Goal: Information Seeking & Learning: Learn about a topic

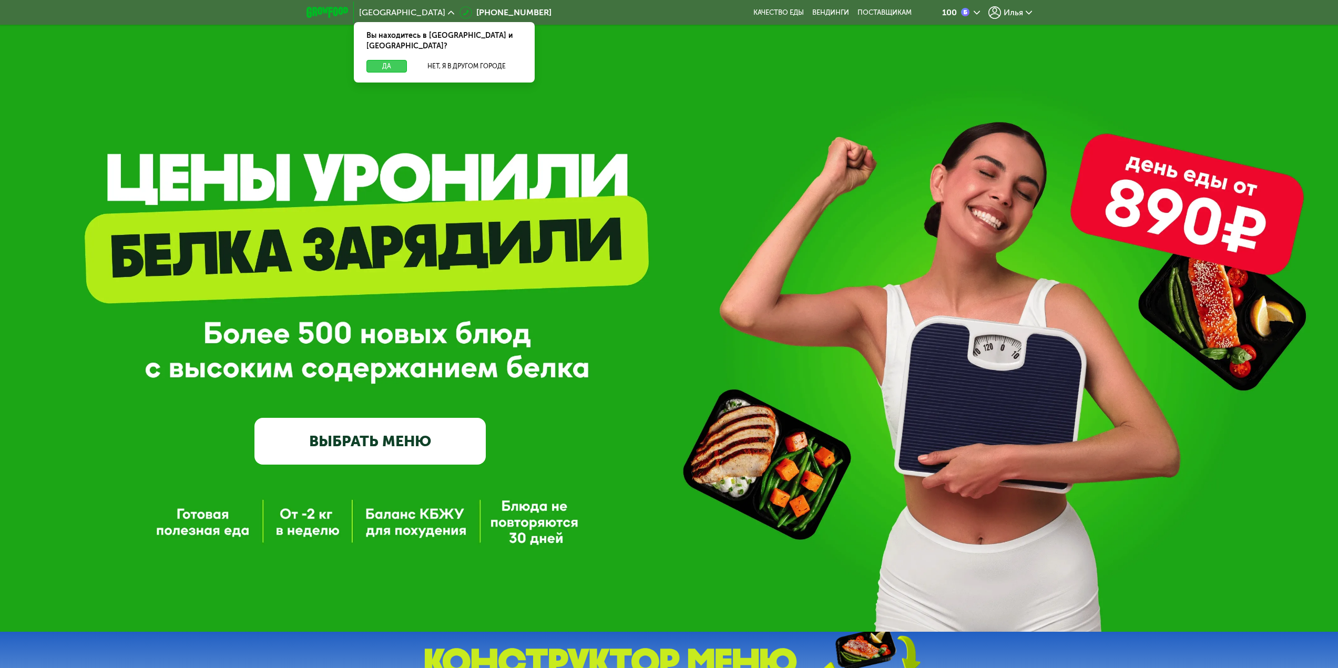
click at [373, 60] on button "Да" at bounding box center [386, 66] width 40 height 13
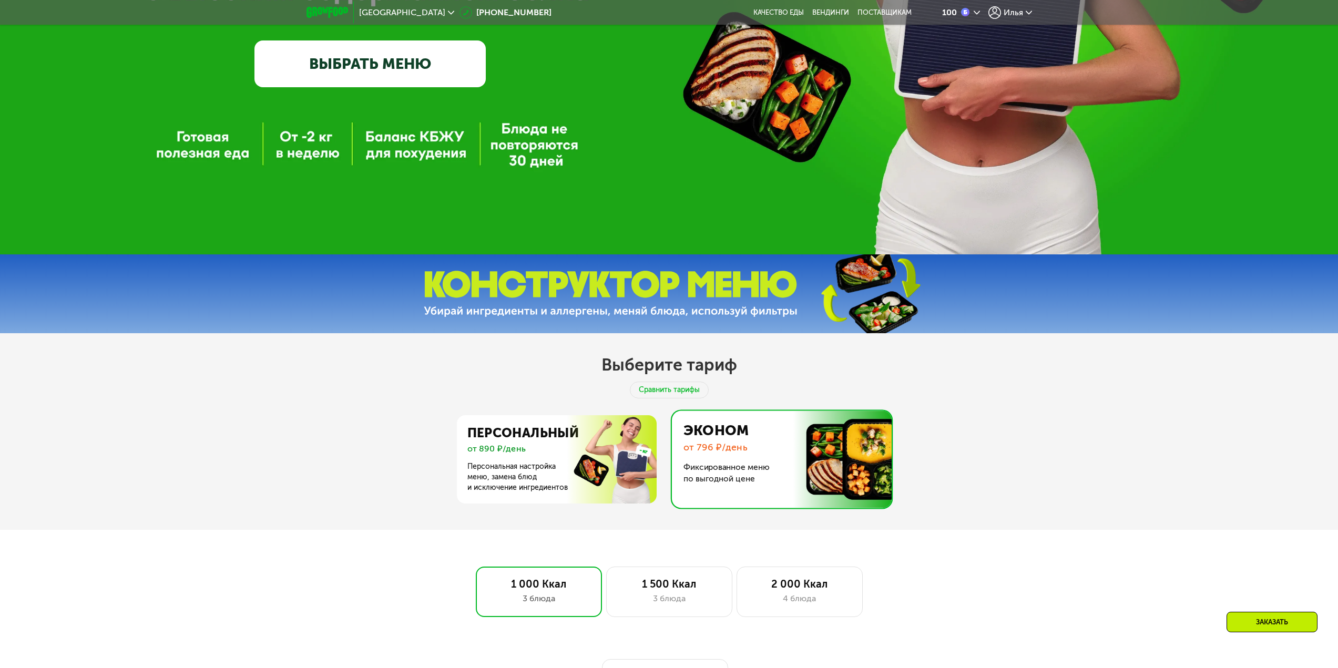
scroll to position [631, 0]
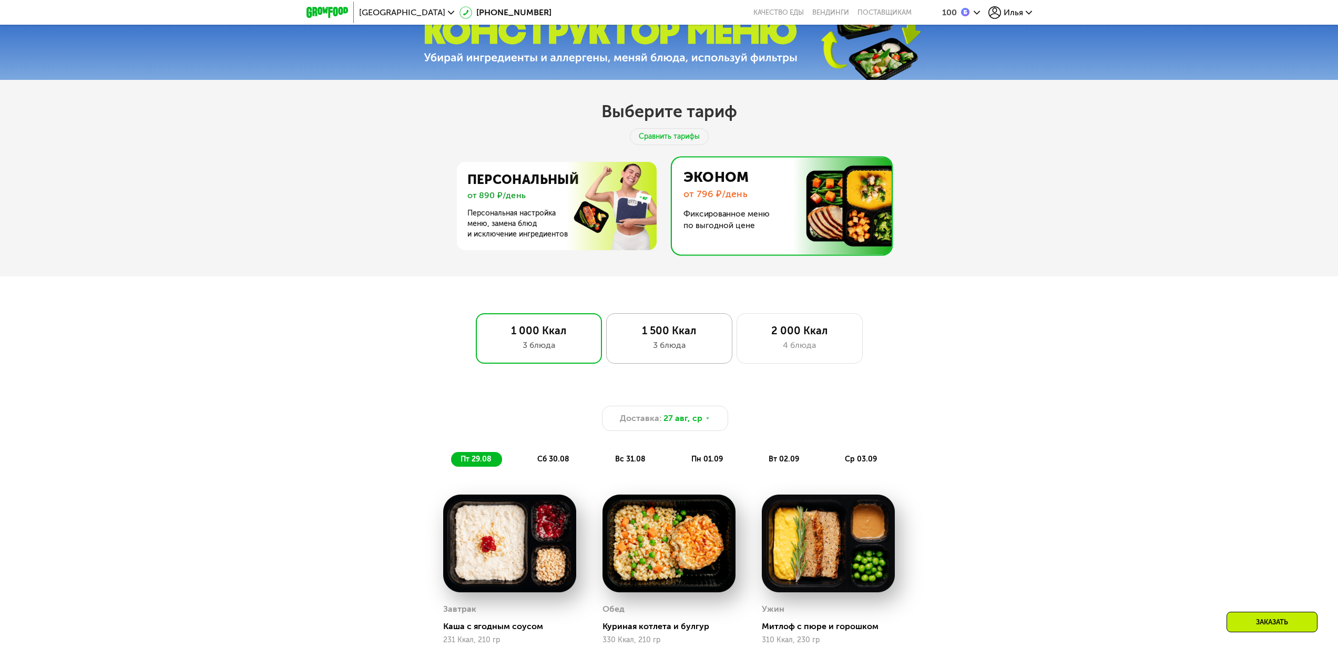
click at [638, 346] on div "3 блюда" at bounding box center [669, 345] width 104 height 13
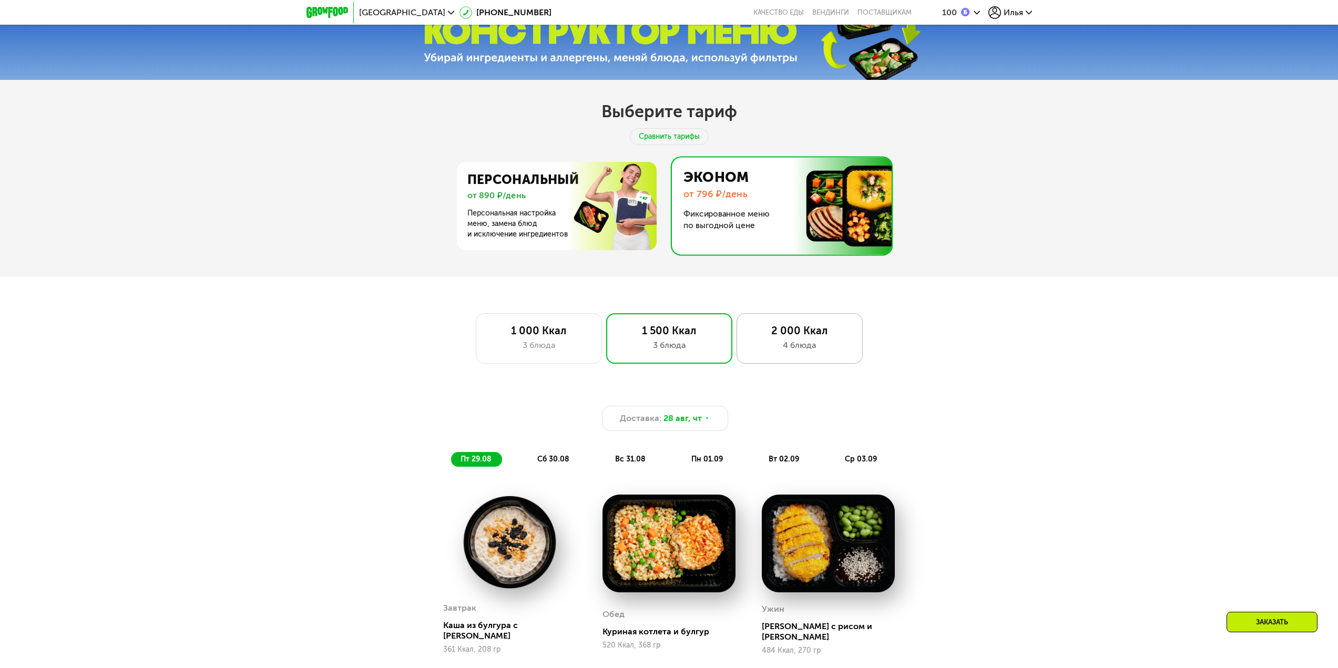
click at [805, 351] on div "4 блюда" at bounding box center [799, 345] width 104 height 13
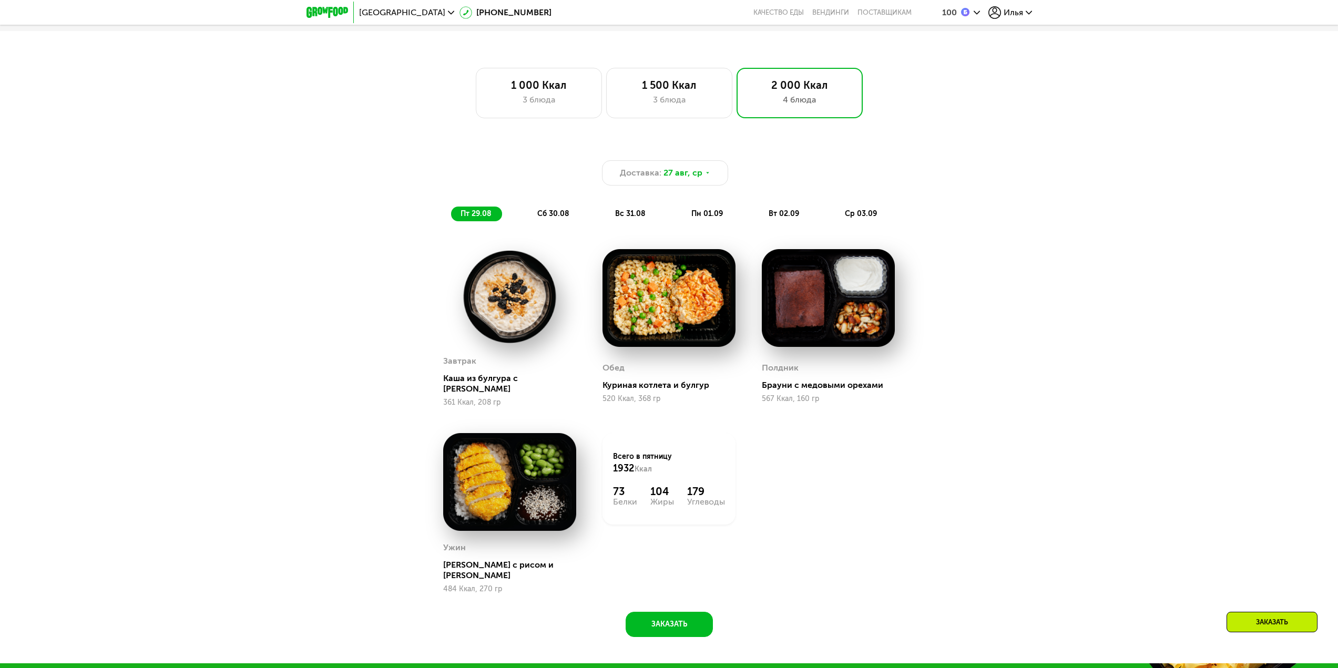
scroll to position [894, 0]
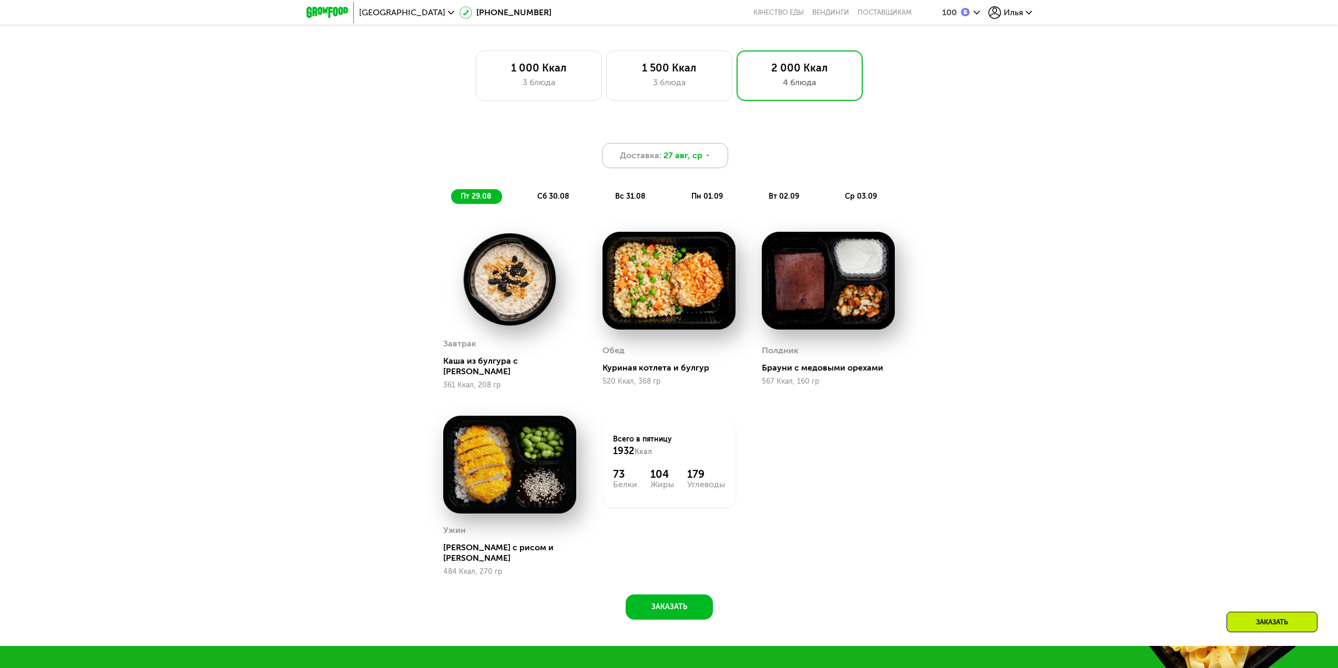
click at [693, 159] on span "27 авг, ср" at bounding box center [682, 155] width 39 height 13
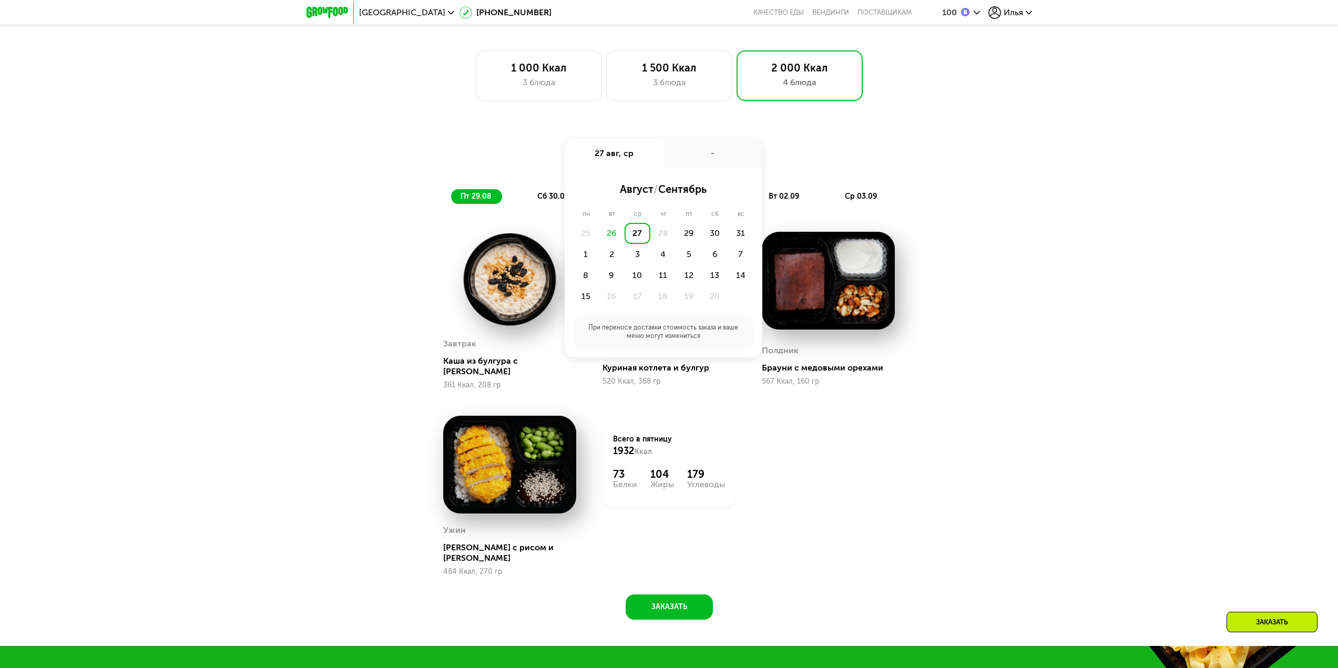
click at [777, 144] on div "Доставка: [DATE] авг, ср - август / сентябрь пн вт ср чт пт сб вс 25 26 27 28 2…" at bounding box center [669, 165] width 635 height 90
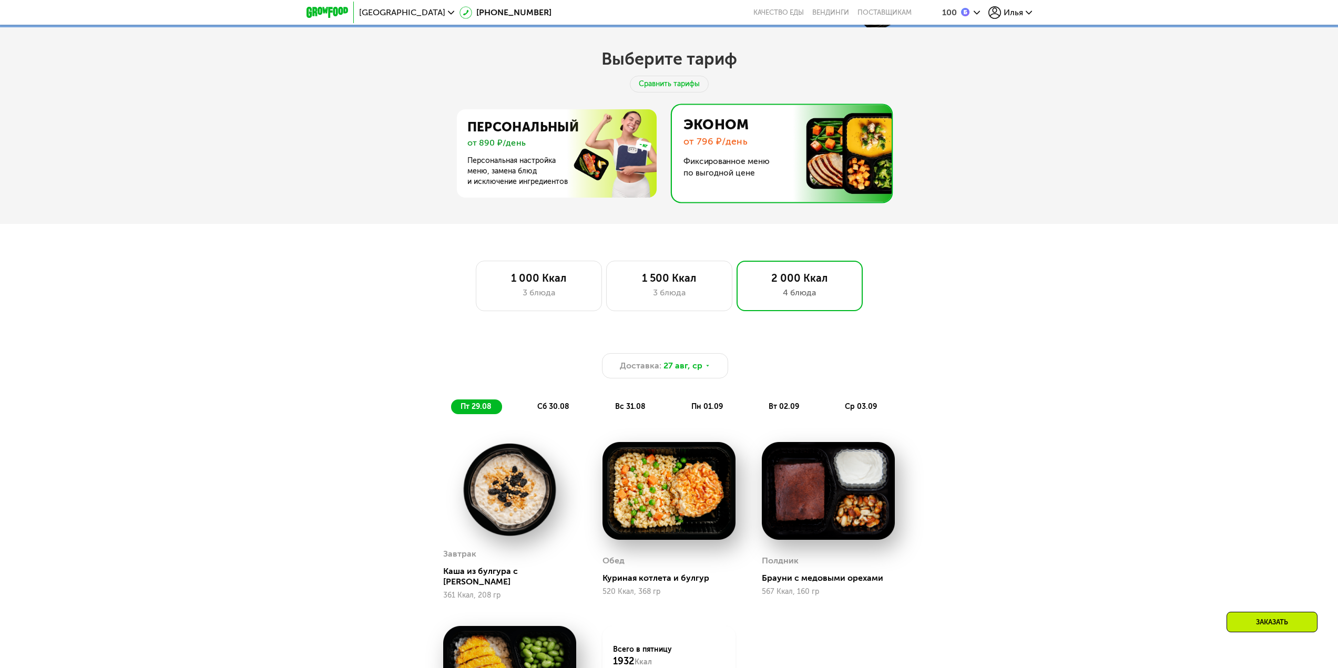
scroll to position [736, 0]
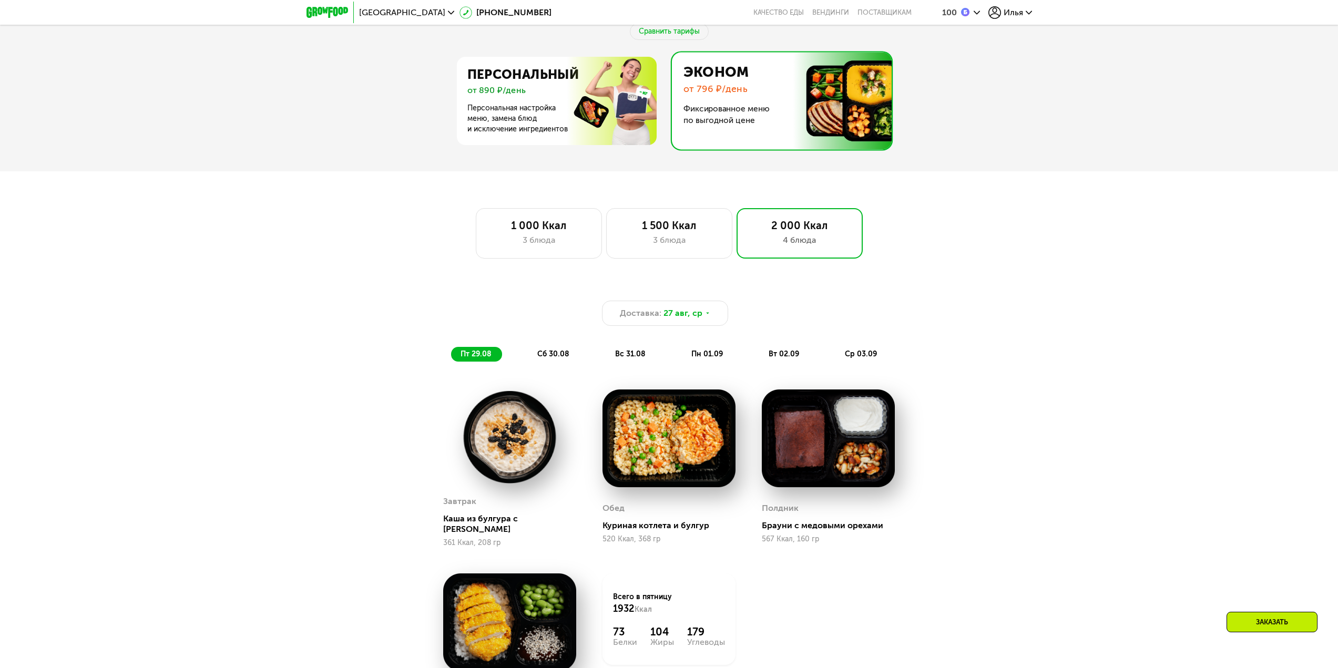
click at [542, 358] on span "сб 30.08" at bounding box center [553, 354] width 32 height 9
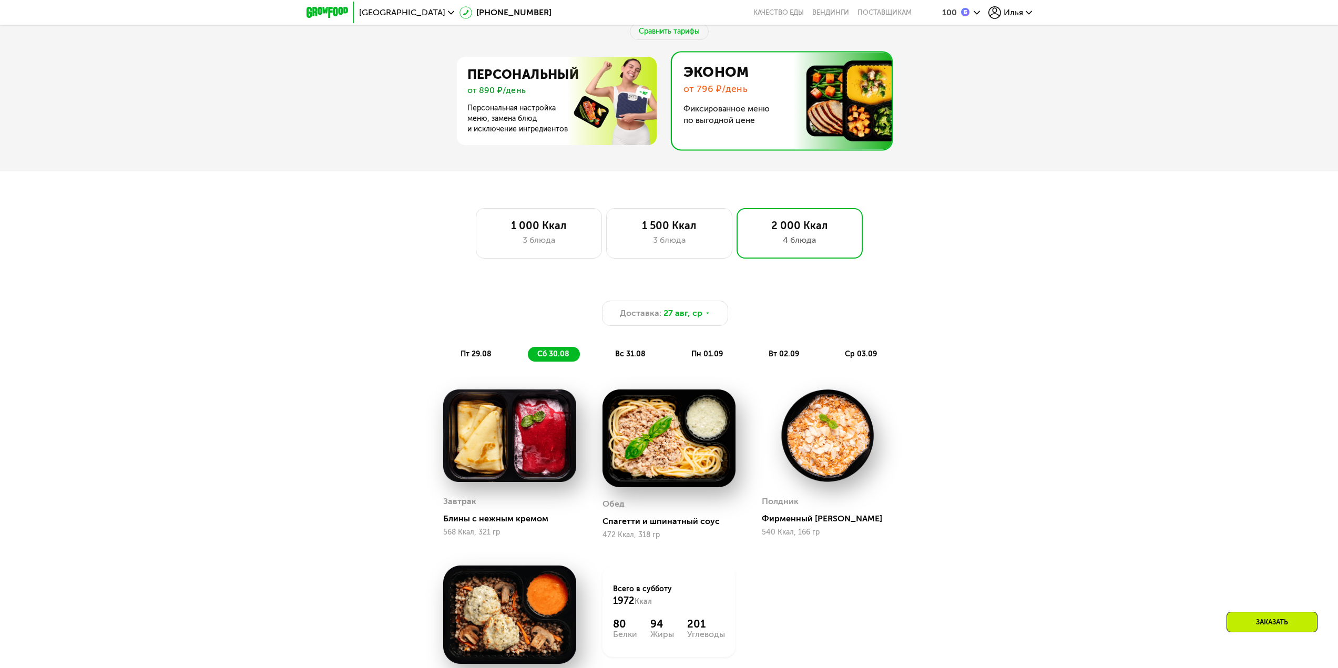
click at [528, 362] on div "пт 29.08" at bounding box center [554, 354] width 52 height 15
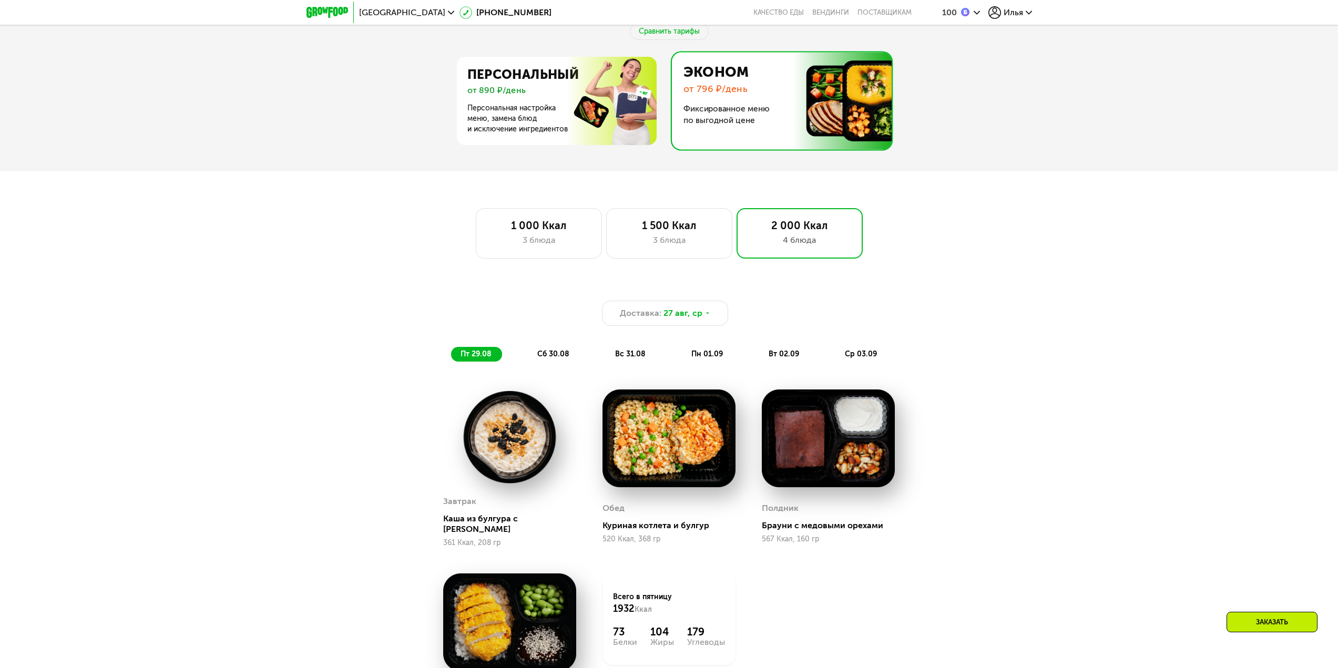
click at [605, 357] on div "сб 30.08" at bounding box center [630, 354] width 50 height 15
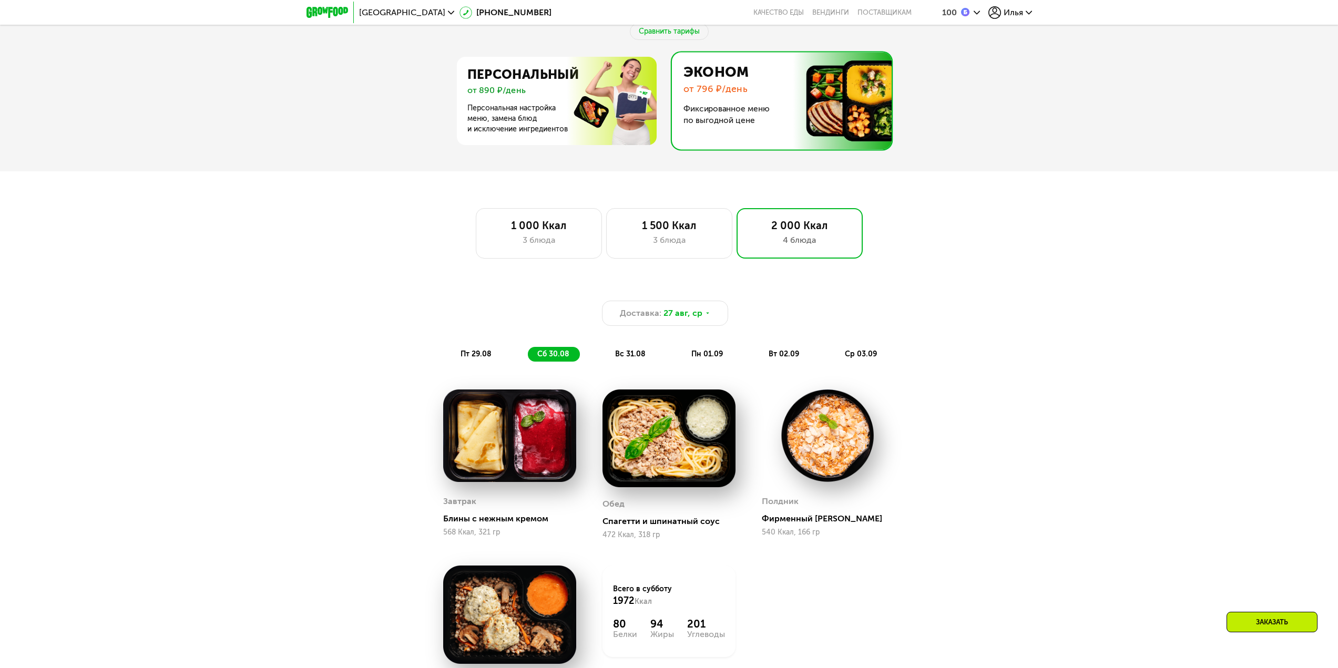
click at [672, 349] on div "Доставка: [DATE] пт 29.08 сб 30.08 вс 31.08 пн 01.09 вт 02.09 ср 03.09" at bounding box center [669, 331] width 622 height 61
click at [682, 352] on div "вс 31.08" at bounding box center [708, 354] width 52 height 15
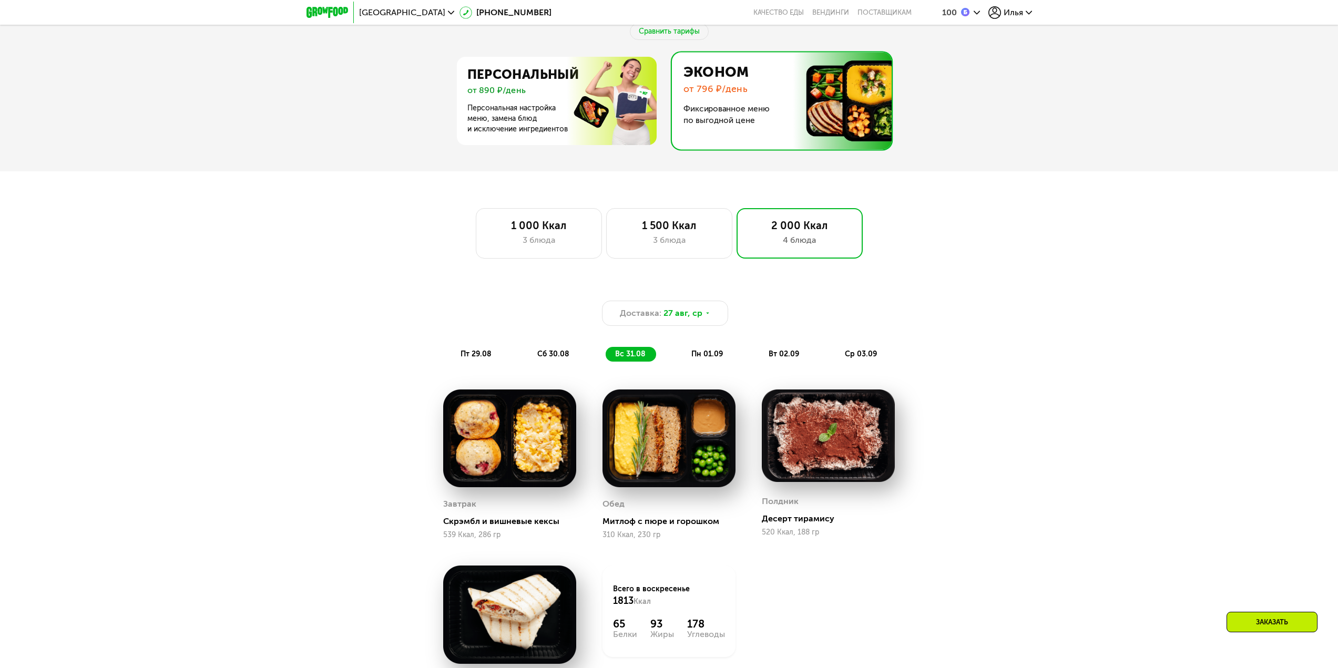
click at [759, 361] on div "пн 01.09" at bounding box center [784, 354] width 50 height 15
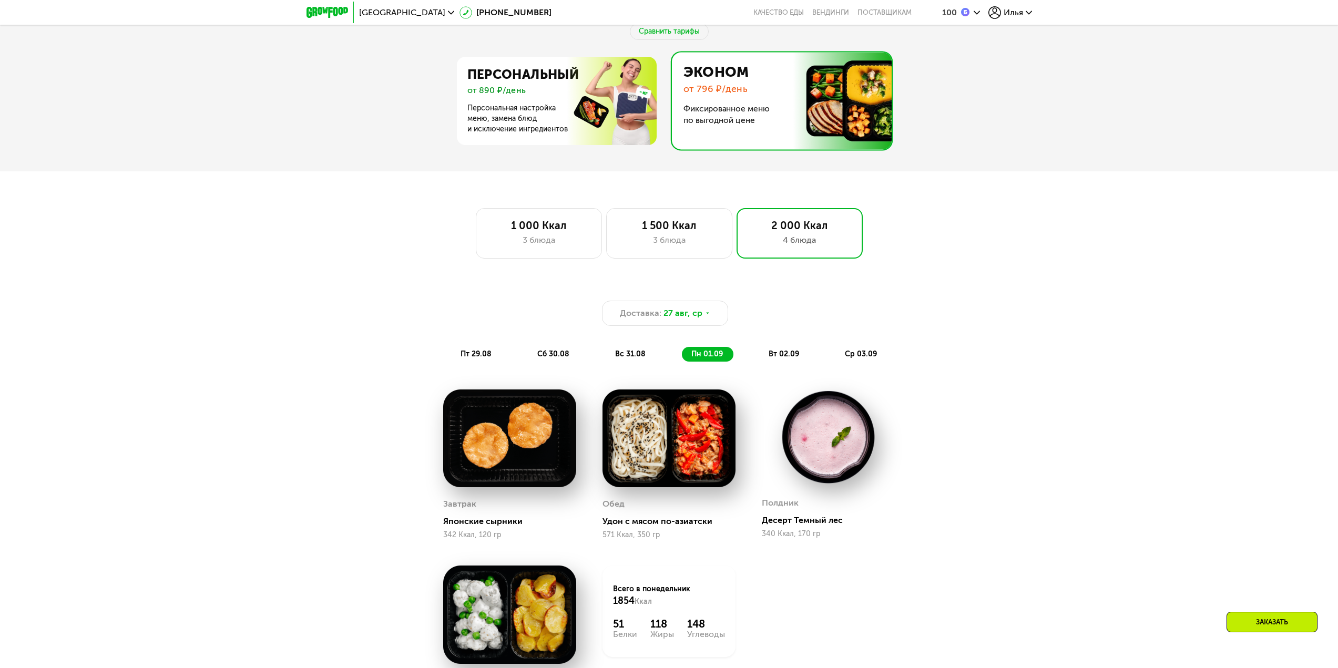
click at [776, 358] on span "вт 02.09" at bounding box center [783, 354] width 30 height 9
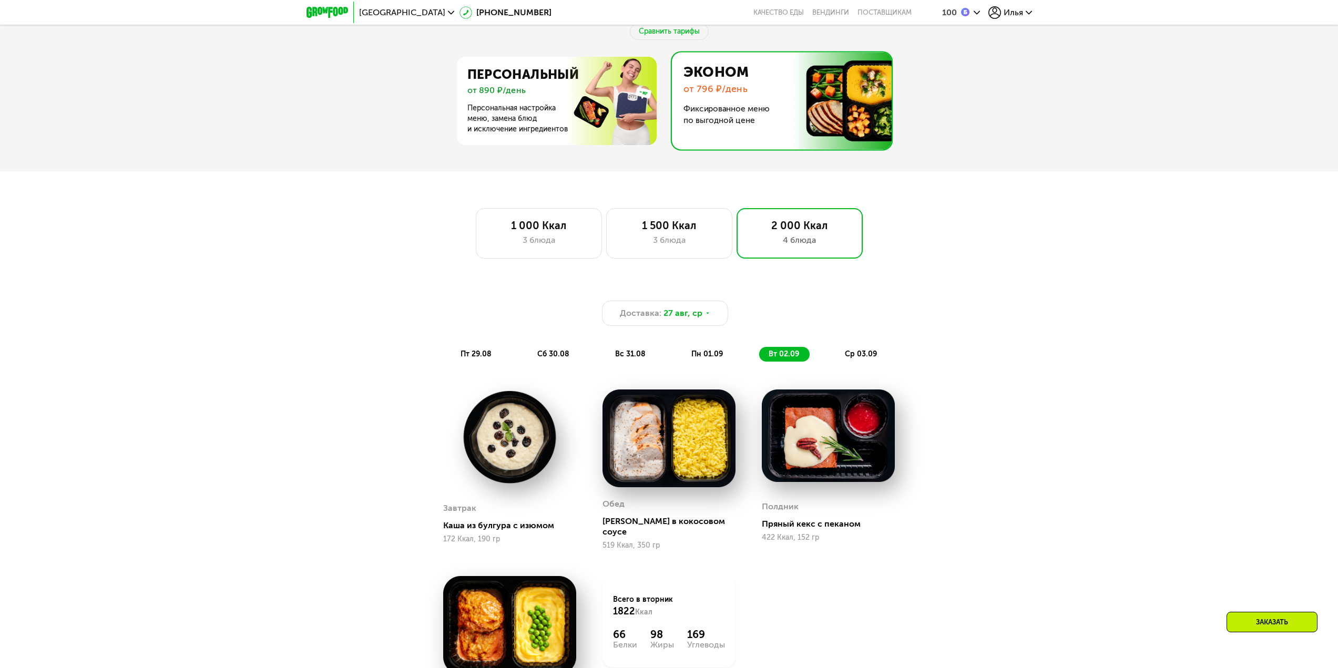
click at [853, 361] on div "ср 03.09" at bounding box center [861, 354] width 52 height 15
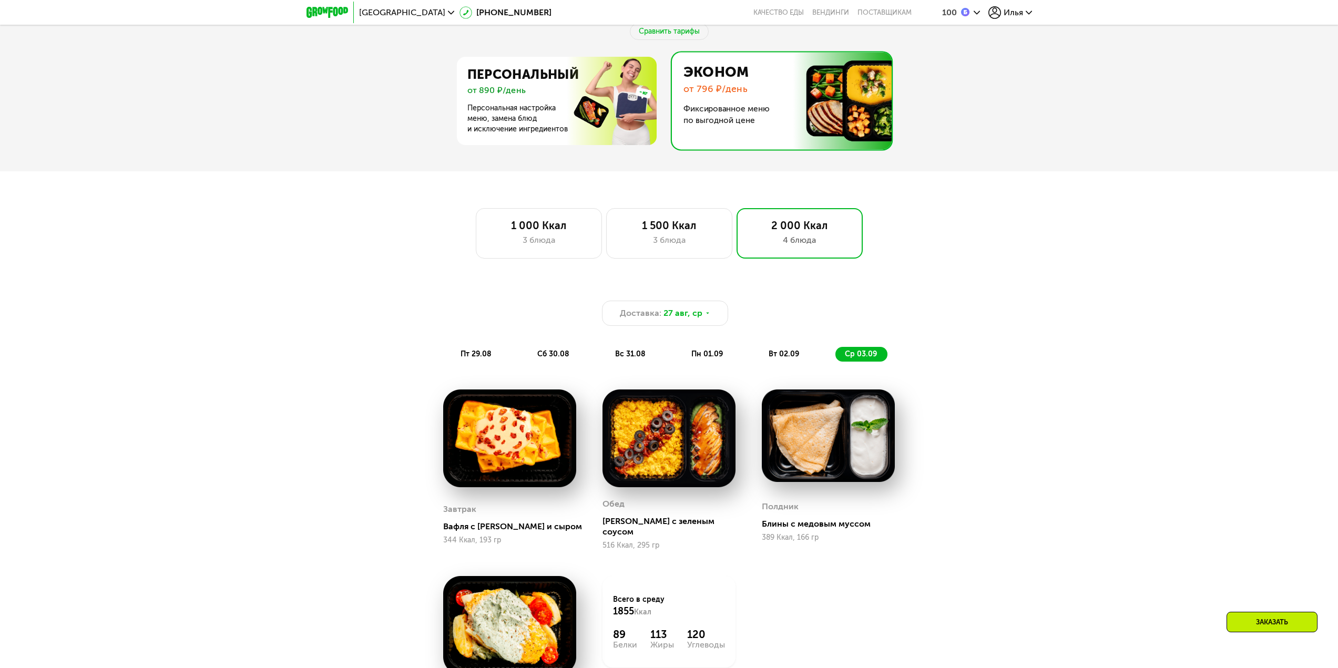
click at [773, 358] on span "вт 02.09" at bounding box center [783, 354] width 30 height 9
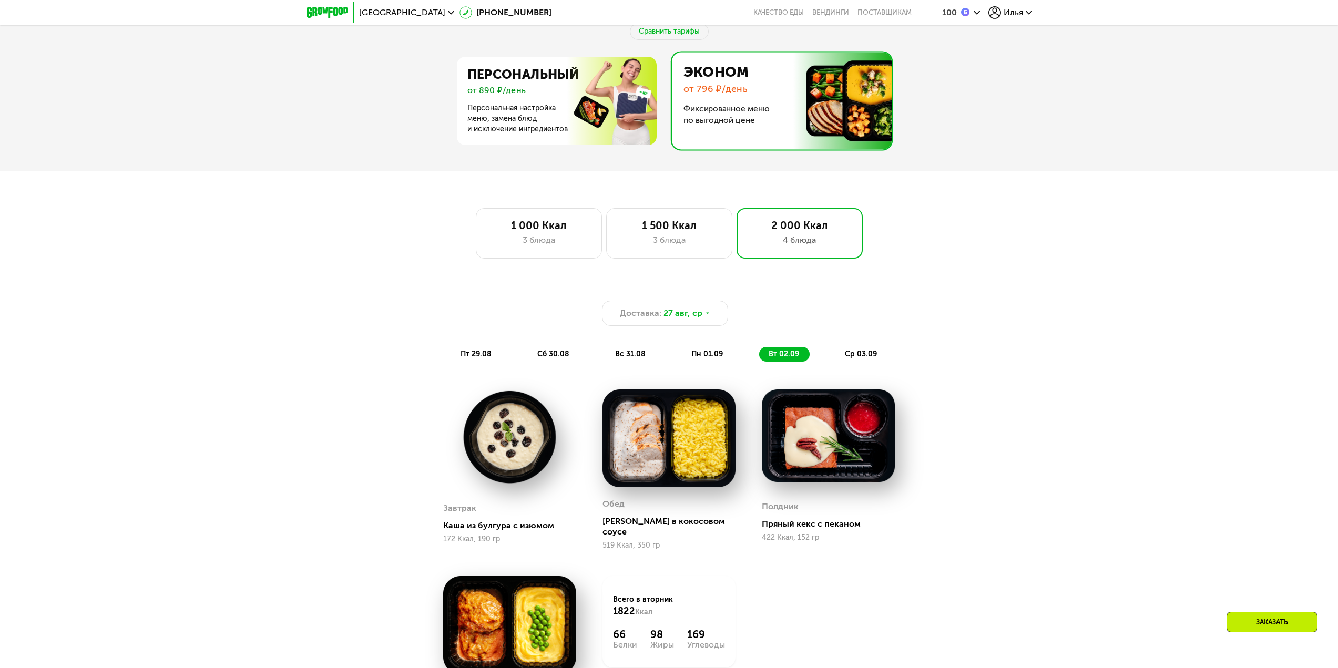
click at [725, 366] on div "Доставка: [DATE] пт 29.08 сб 30.08 вс 31.08 пн 01.09 вт 02.09 ср 03.09" at bounding box center [669, 323] width 635 height 90
click at [759, 362] on div "пн 01.09" at bounding box center [784, 354] width 50 height 15
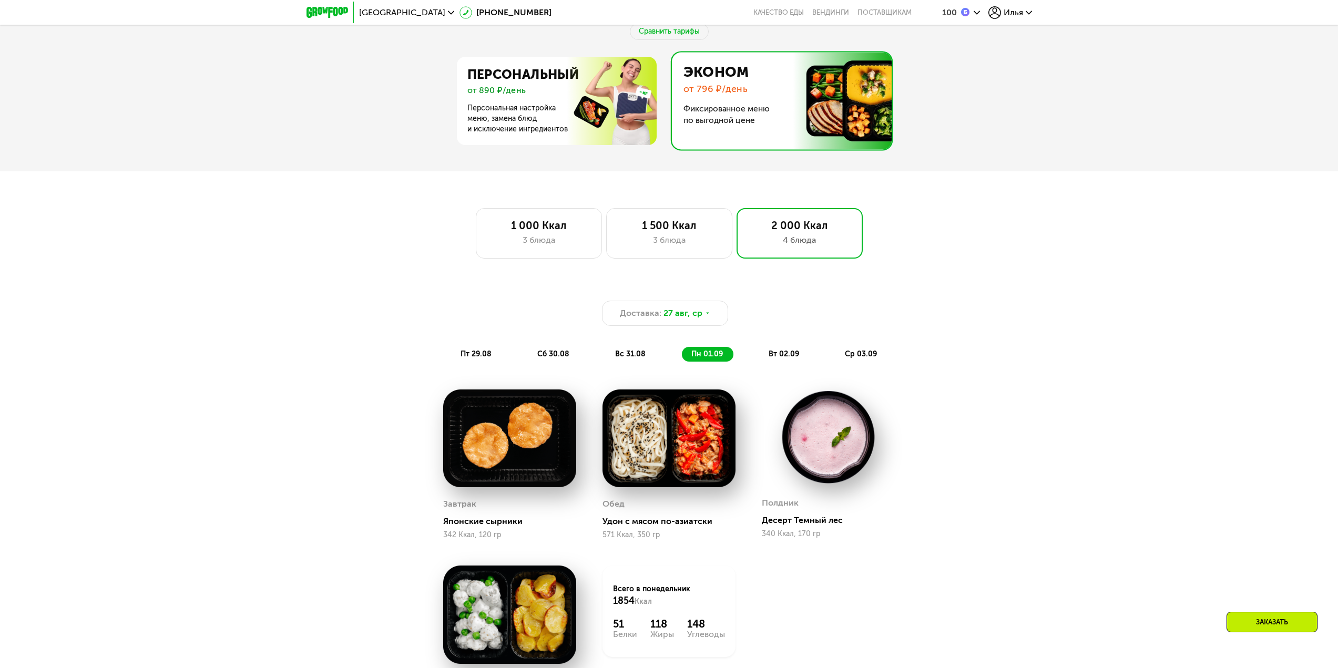
click at [682, 360] on div "вс 31.08" at bounding box center [708, 354] width 52 height 15
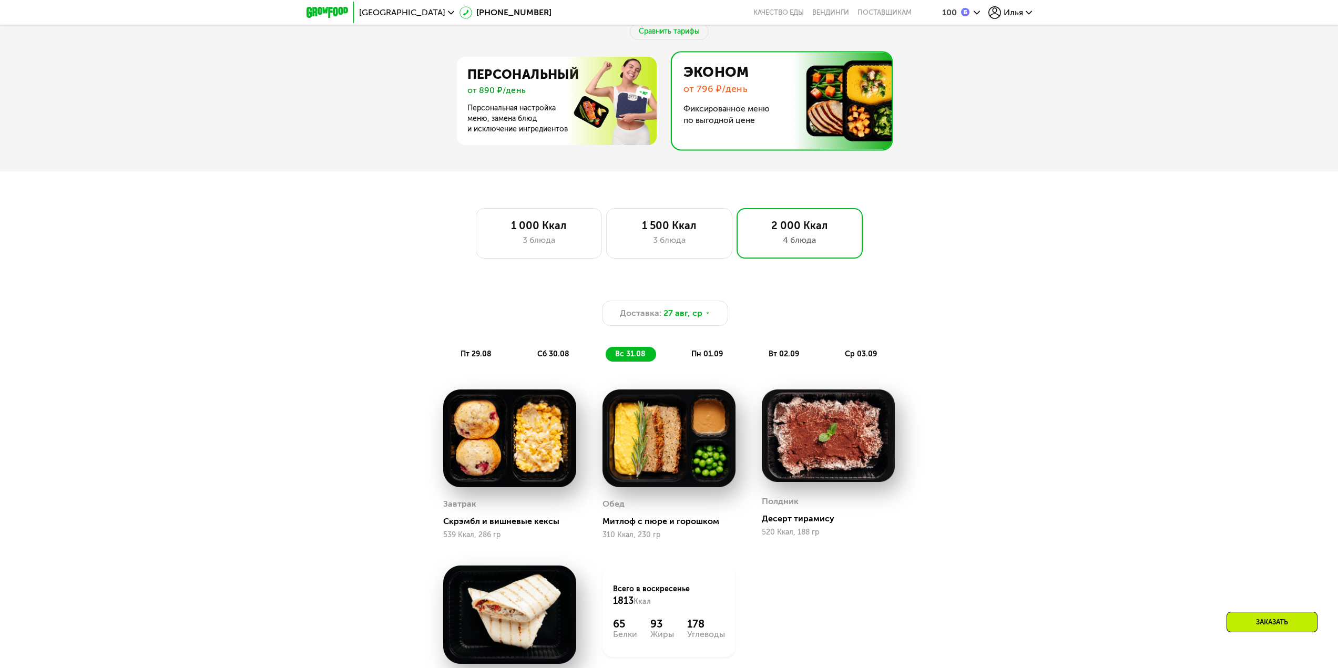
click at [551, 356] on span "сб 30.08" at bounding box center [553, 354] width 32 height 9
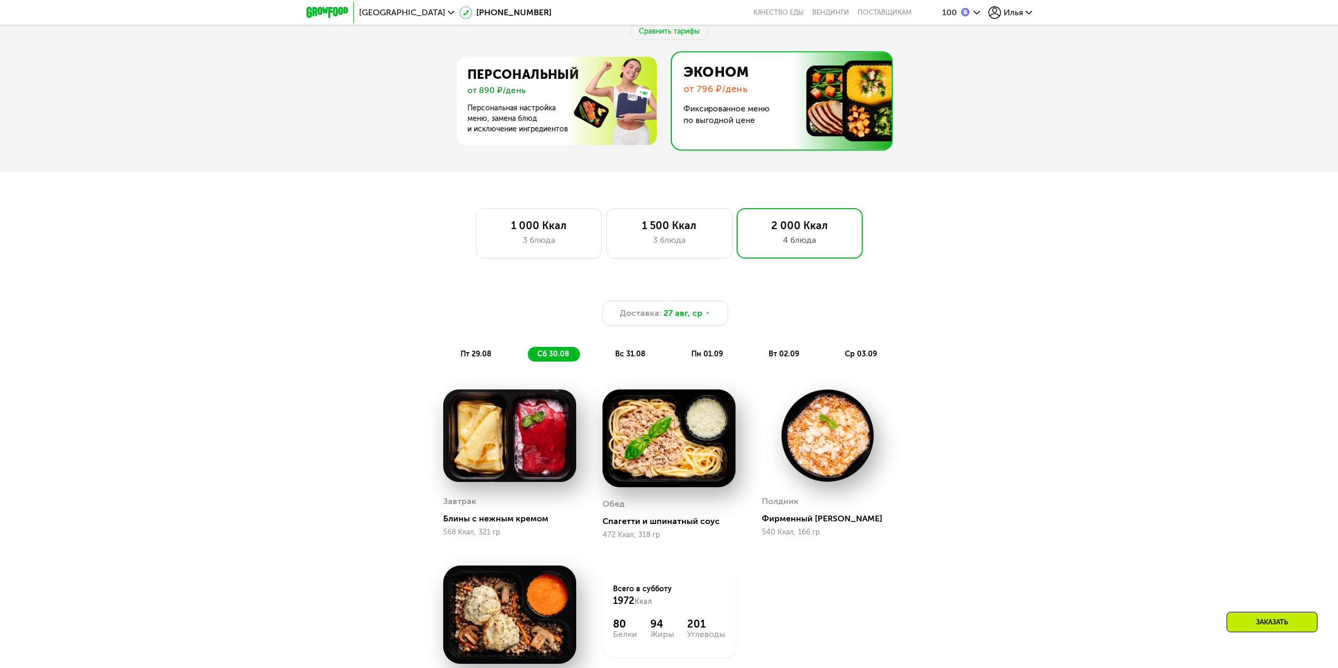
click at [488, 358] on span "пт 29.08" at bounding box center [475, 354] width 31 height 9
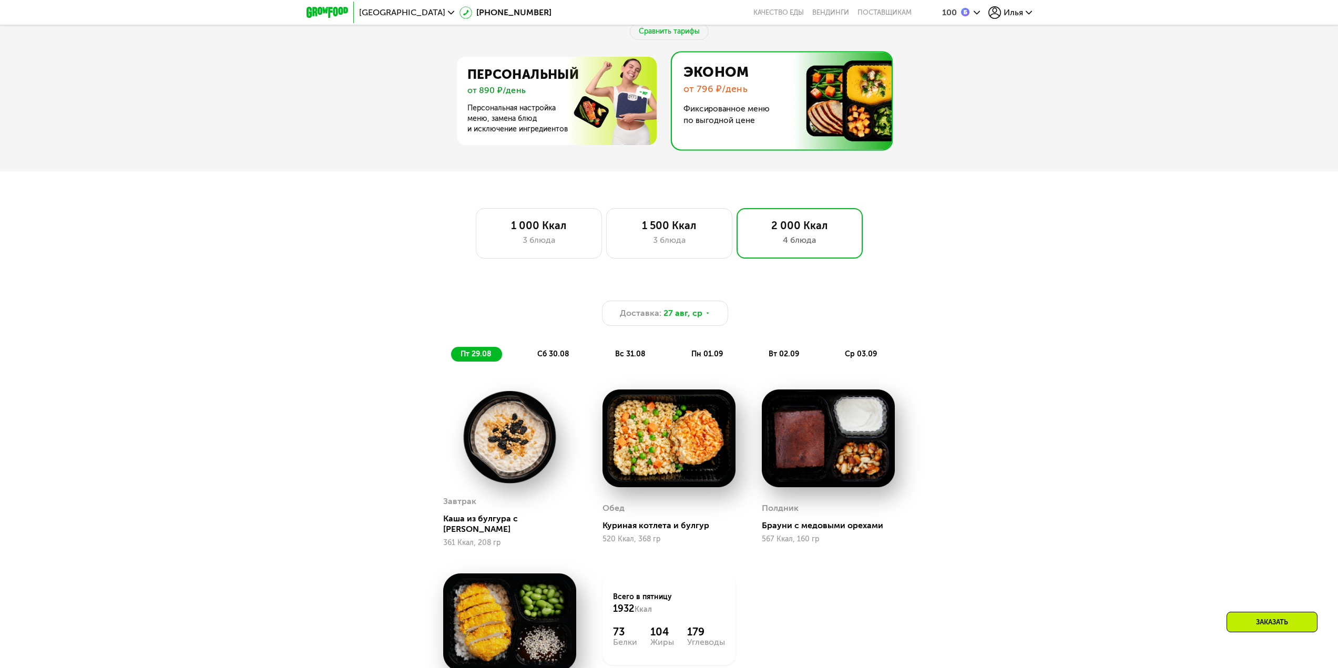
click at [557, 355] on span "сб 30.08" at bounding box center [553, 354] width 32 height 9
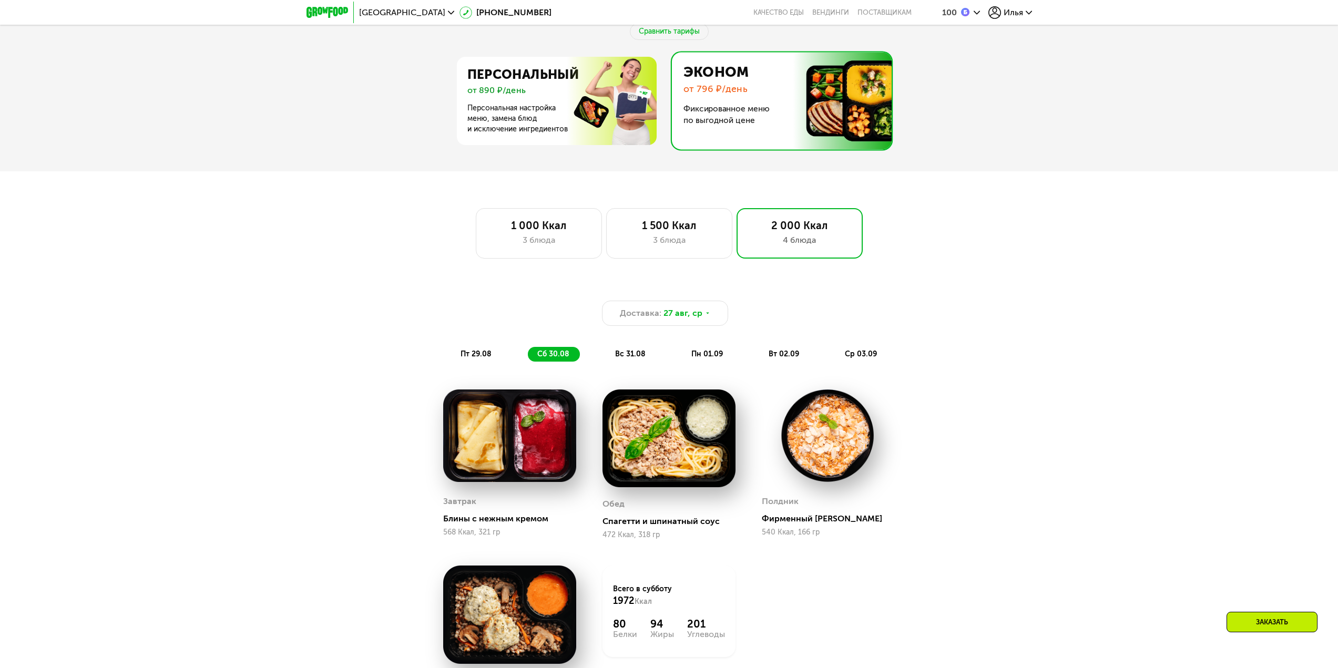
click at [655, 358] on div "пт 29.08 сб 30.08 вс 31.08 пн 01.09 вт 02.09 ср 03.09" at bounding box center [669, 354] width 436 height 15
click at [639, 358] on span "вс 31.08" at bounding box center [630, 354] width 30 height 9
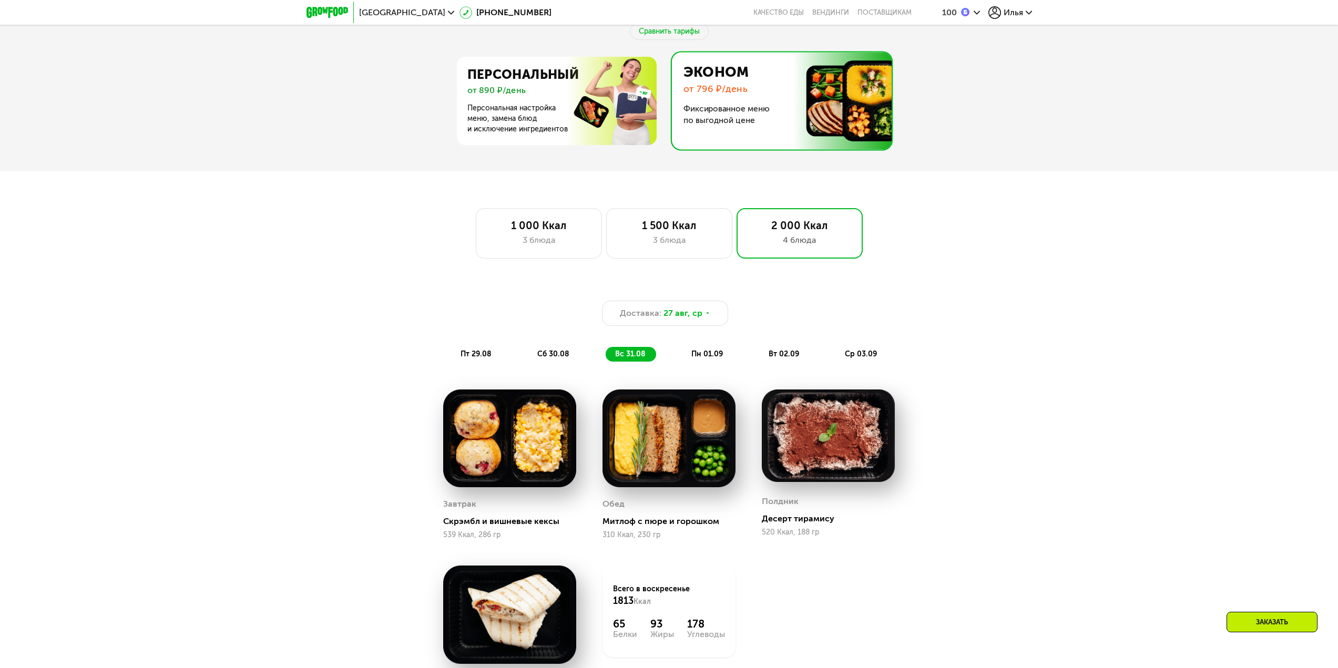
click at [679, 362] on div "пт 29.08 сб 30.08 вс 31.08 пн 01.09 вт 02.09 ср 03.09" at bounding box center [669, 354] width 436 height 15
click at [695, 358] on span "пн 01.09" at bounding box center [707, 354] width 32 height 9
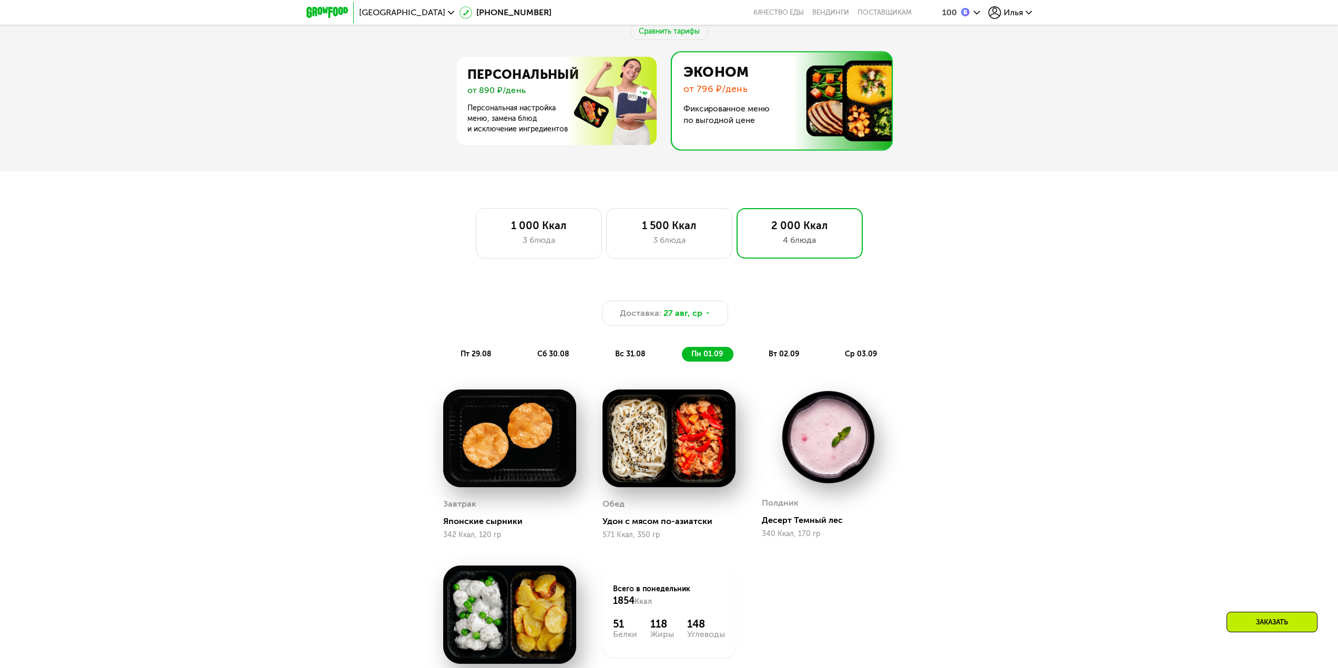
click at [835, 358] on div "вт 02.09" at bounding box center [861, 354] width 52 height 15
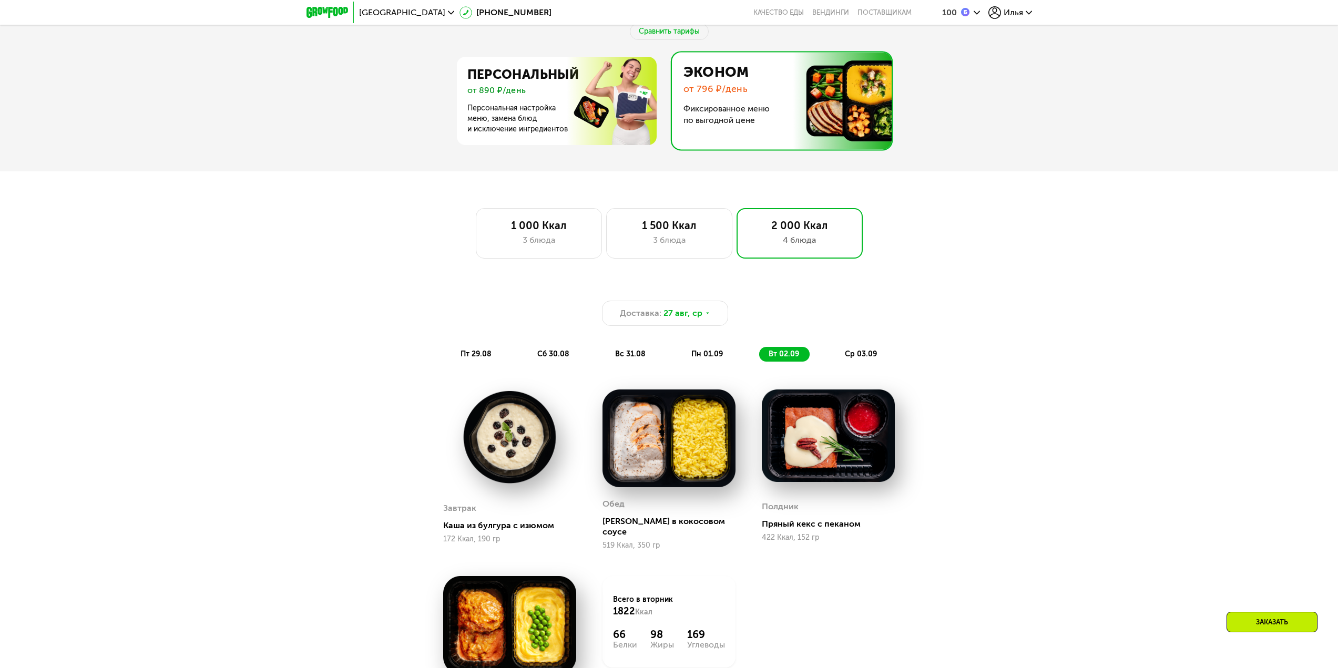
click at [864, 358] on span "ср 03.09" at bounding box center [861, 354] width 32 height 9
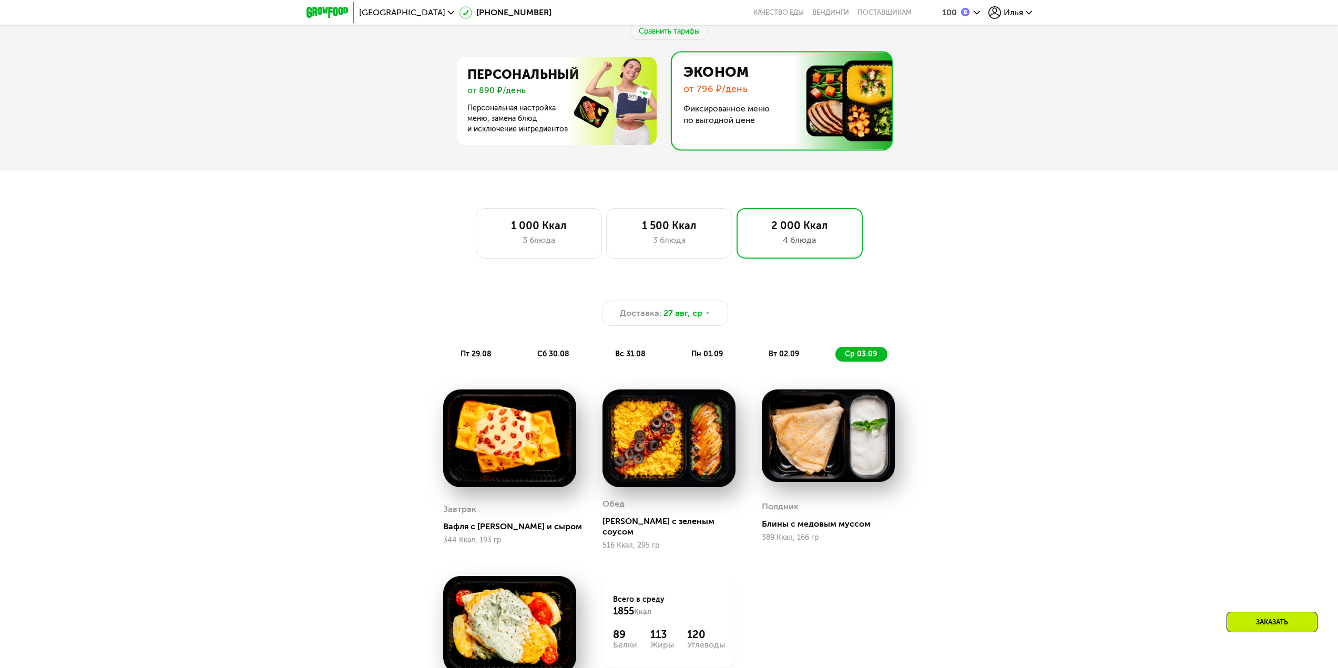
click at [835, 357] on div "вт 02.09" at bounding box center [861, 354] width 52 height 15
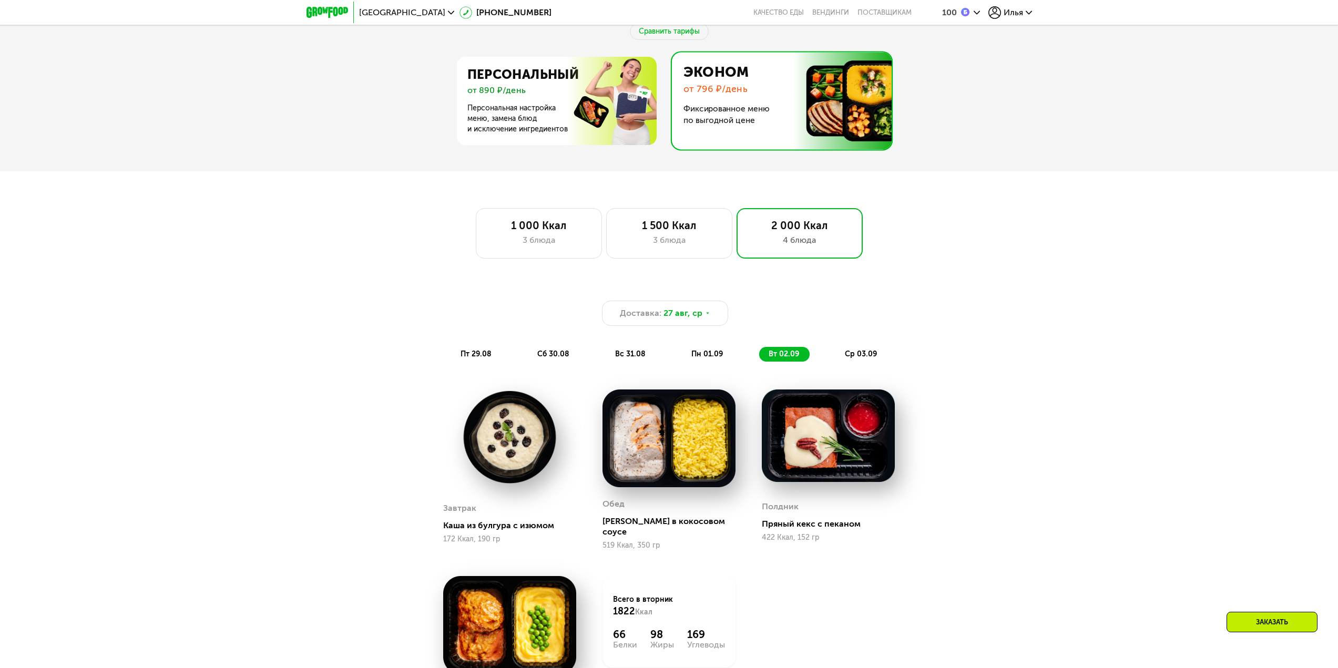
click at [710, 358] on span "пн 01.09" at bounding box center [707, 354] width 32 height 9
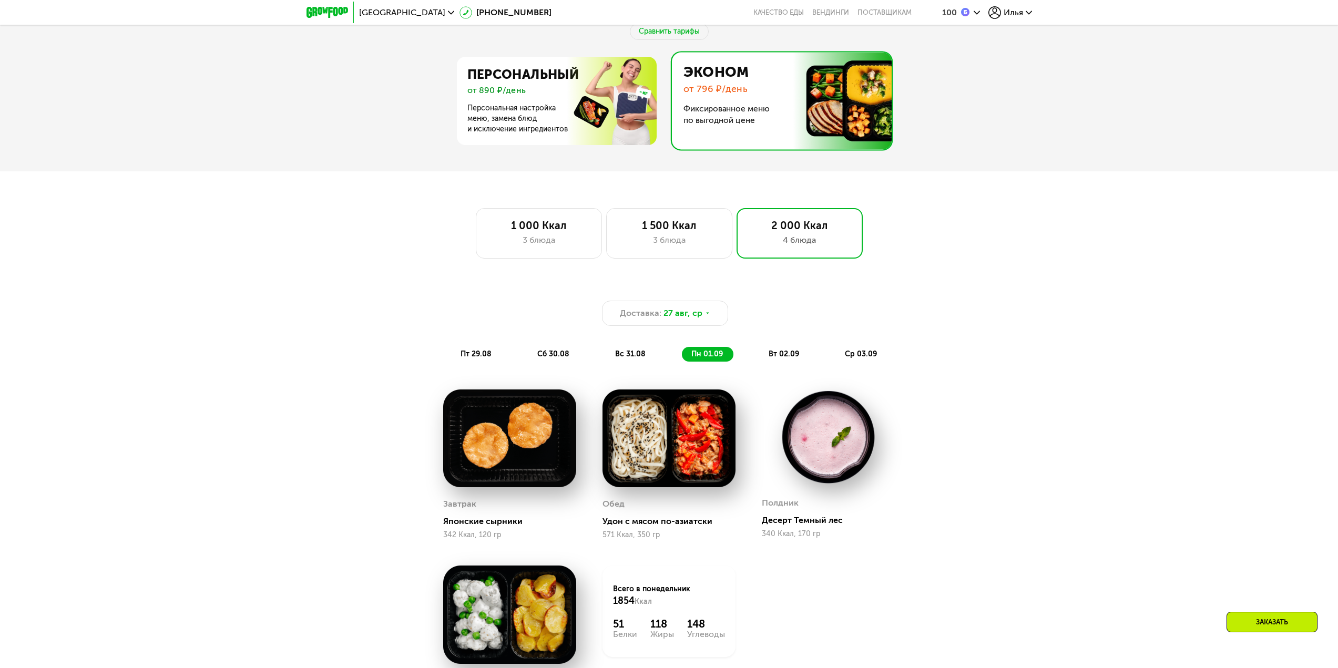
click at [682, 362] on div "вс 31.08" at bounding box center [708, 354] width 52 height 15
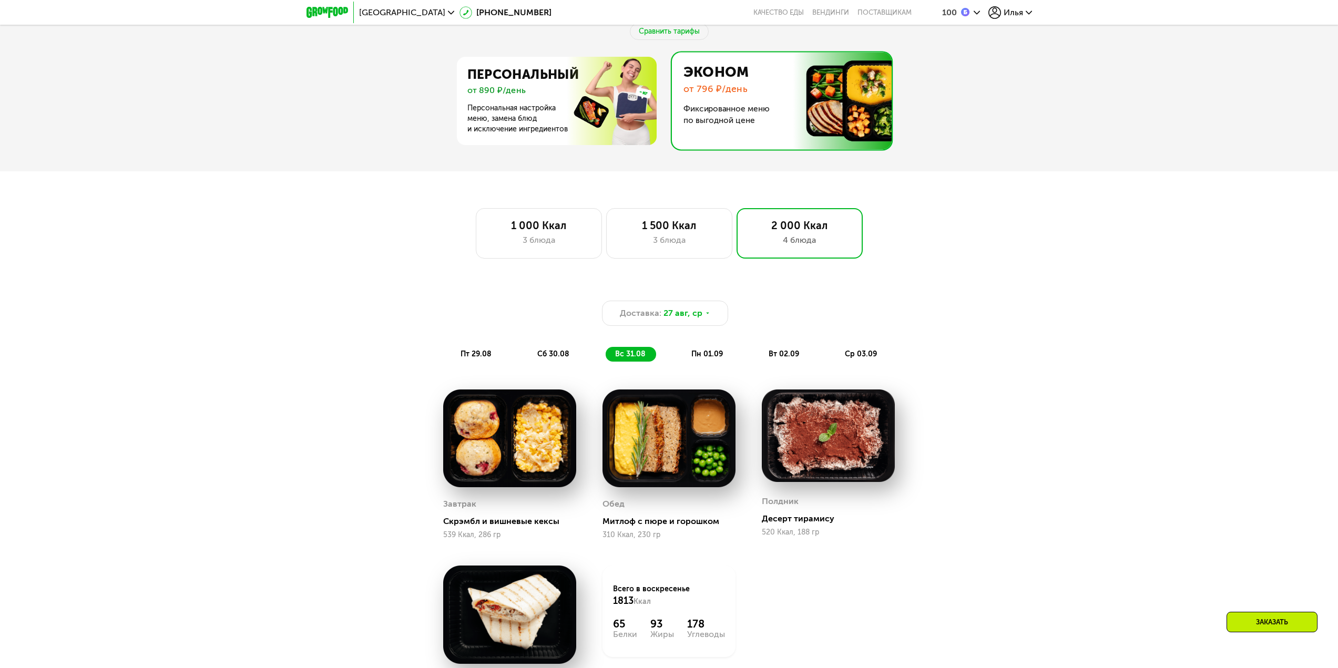
click at [567, 356] on span "сб 30.08" at bounding box center [553, 354] width 32 height 9
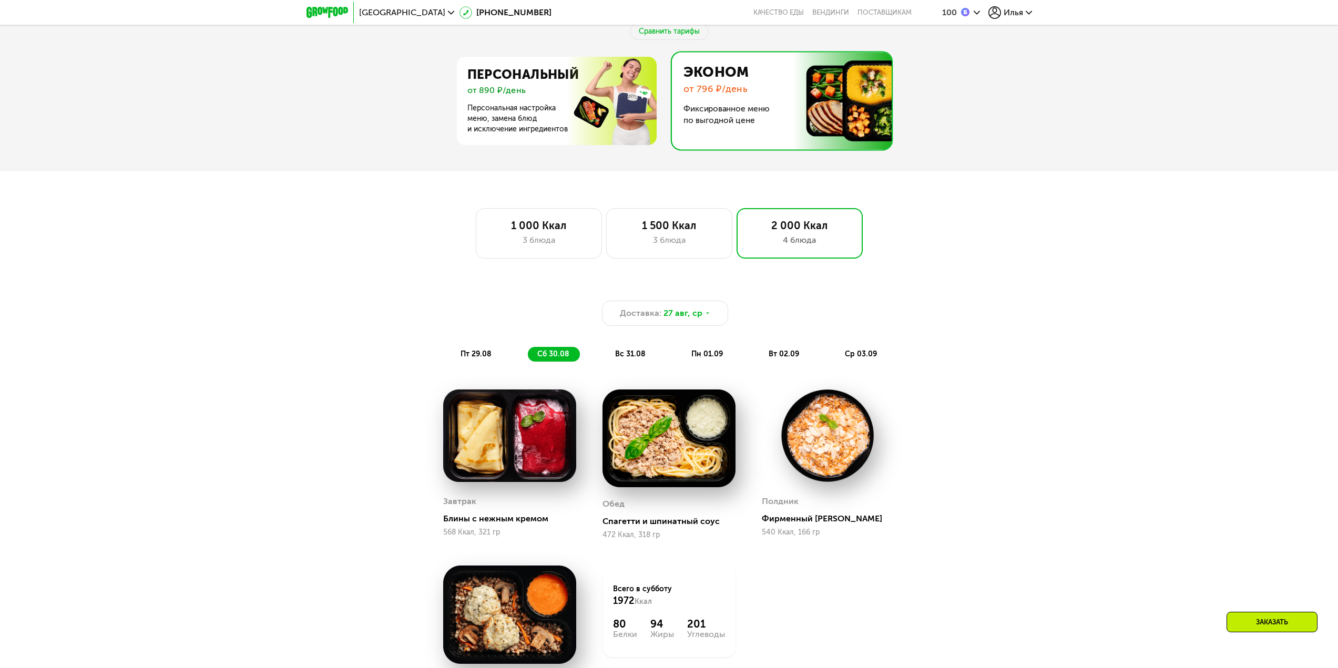
click at [490, 356] on span "пт 29.08" at bounding box center [475, 354] width 31 height 9
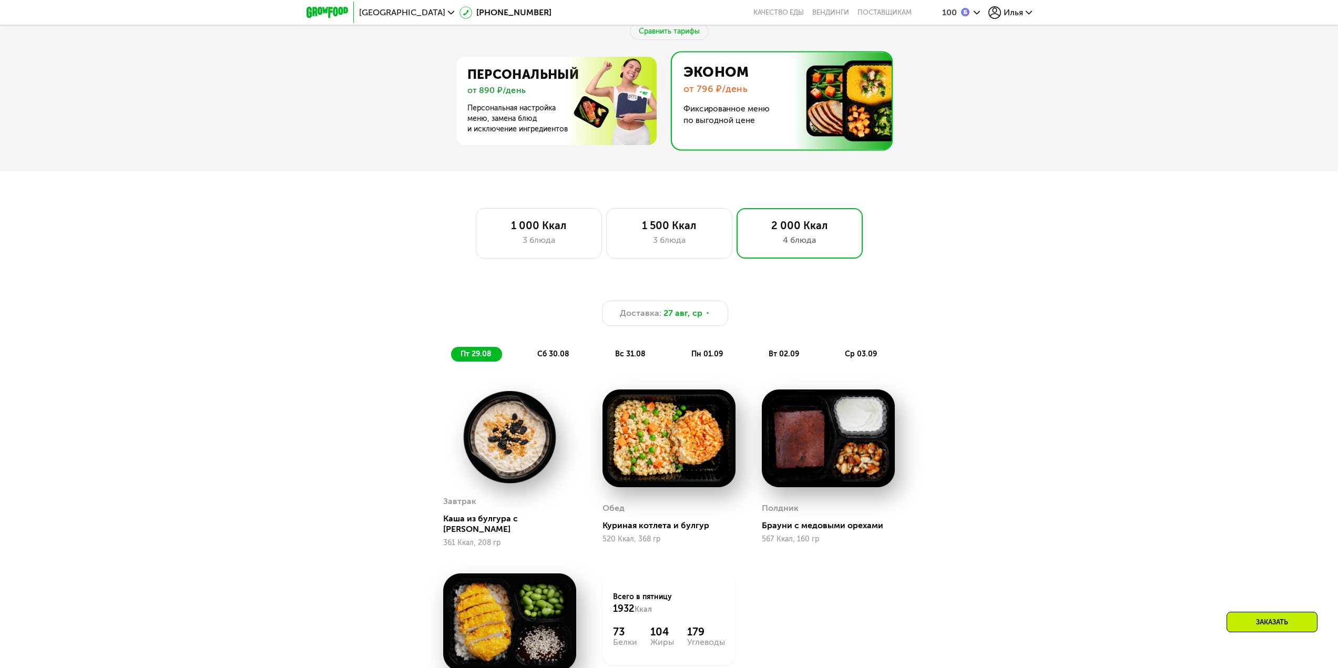
click at [584, 352] on div "Доставка: [DATE] пт 29.08 сб 30.08 вс 31.08 пн 01.09 вт 02.09 ср 03.09" at bounding box center [669, 331] width 622 height 61
click at [563, 358] on span "сб 30.08" at bounding box center [553, 354] width 32 height 9
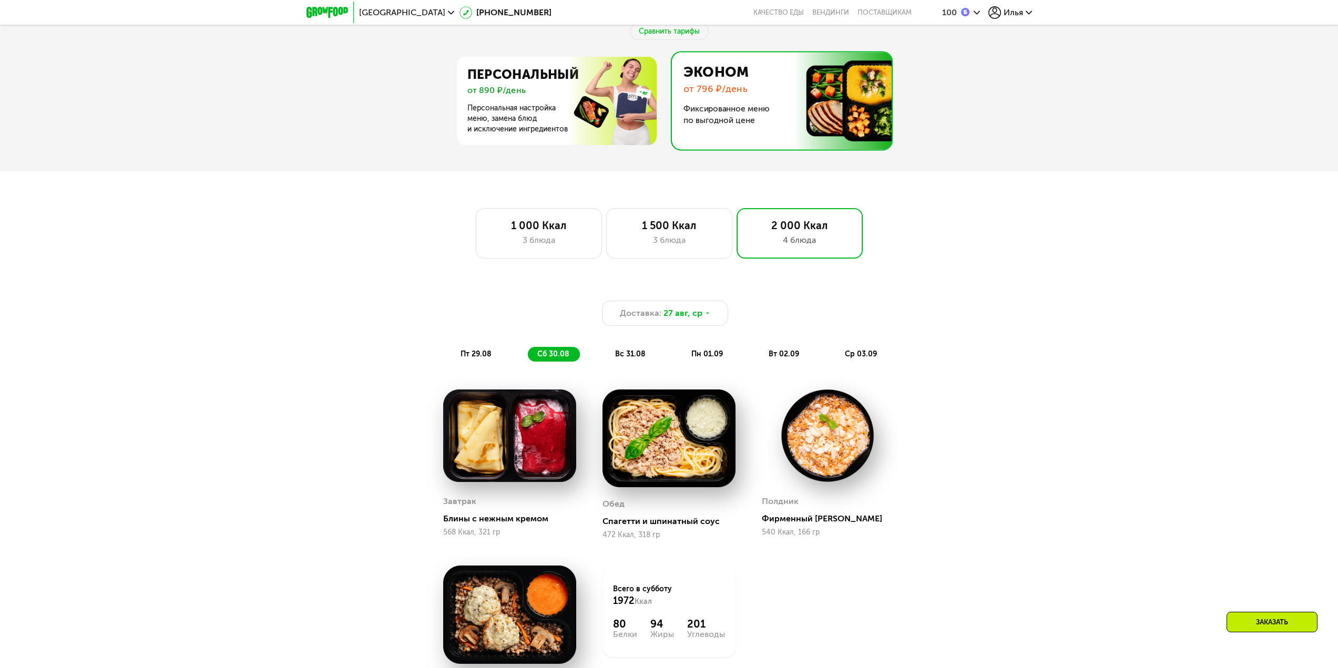
click at [641, 355] on span "вс 31.08" at bounding box center [630, 354] width 30 height 9
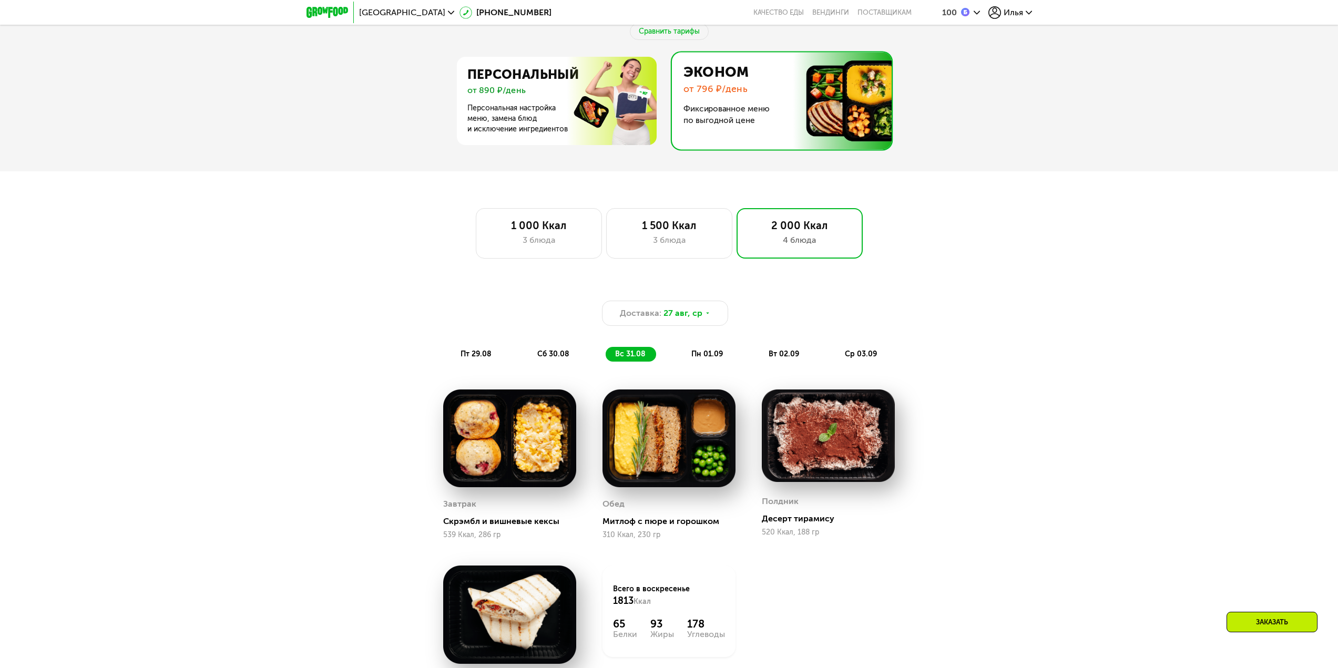
click at [698, 358] on span "пн 01.09" at bounding box center [707, 354] width 32 height 9
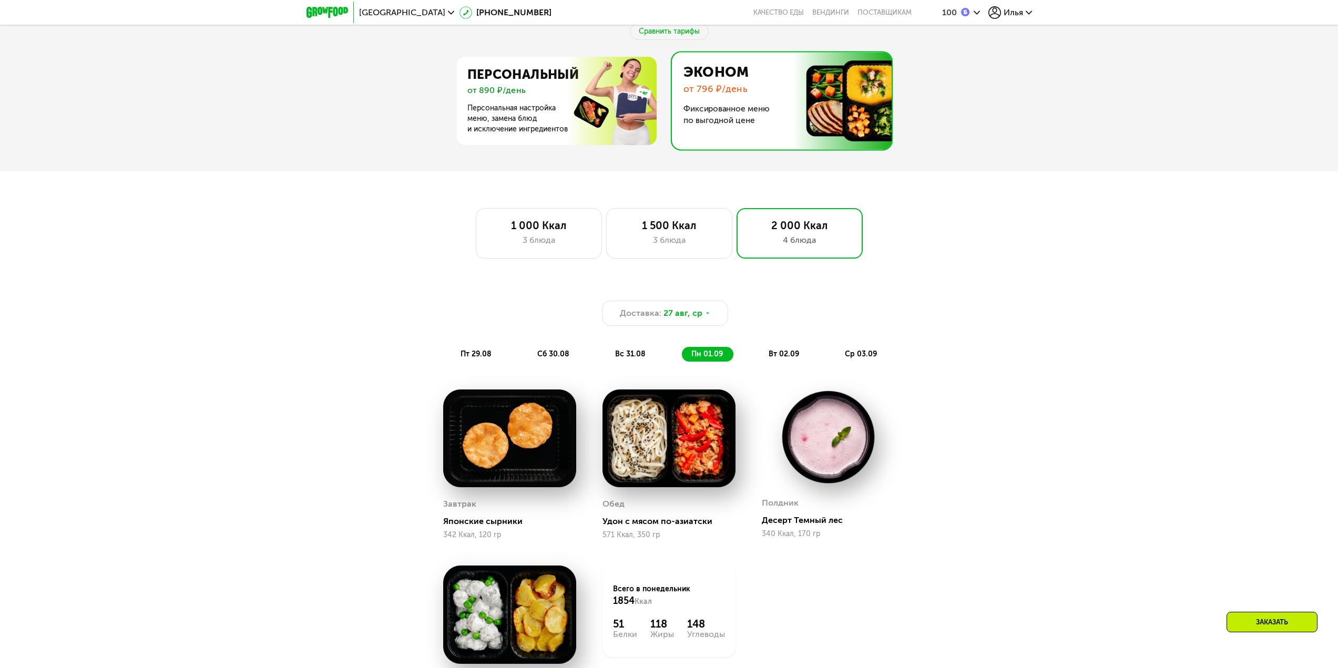
click at [826, 357] on div "пт 29.08 сб 30.08 вс 31.08 пн 01.09 вт 02.09 ср 03.09" at bounding box center [669, 354] width 436 height 15
click at [774, 356] on span "вт 02.09" at bounding box center [783, 354] width 30 height 9
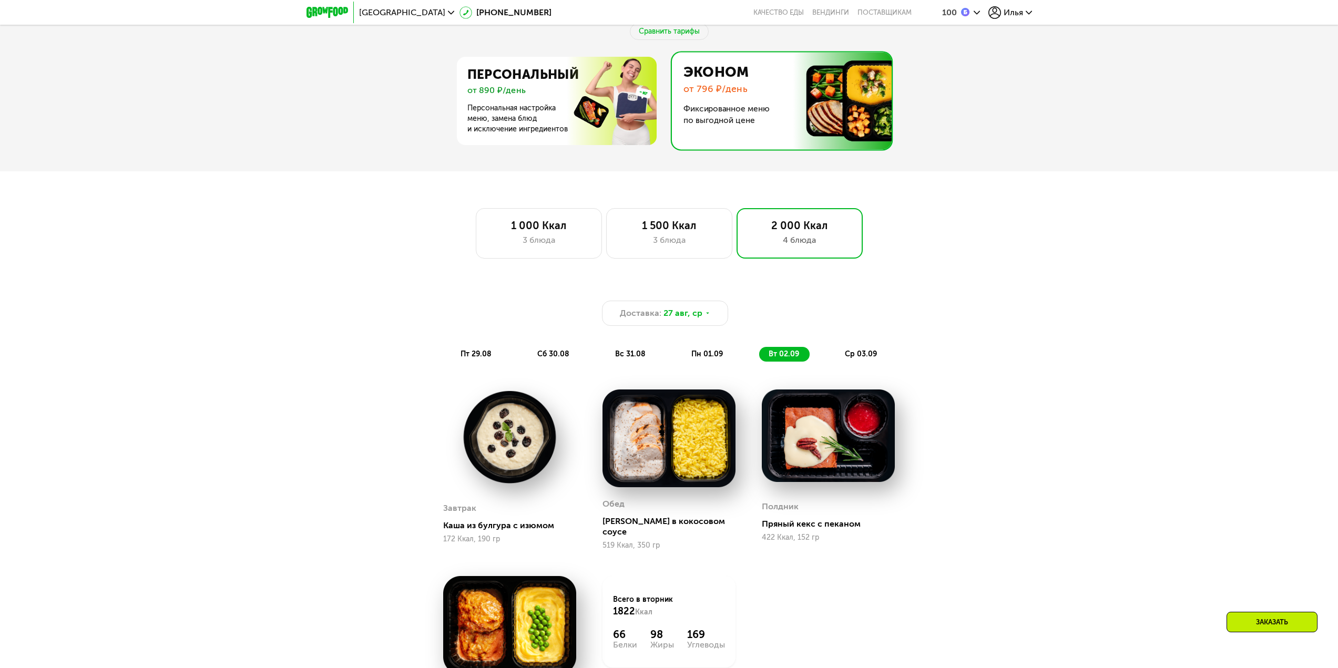
click at [834, 362] on div "пт 29.08 сб 30.08 вс 31.08 пн 01.09 вт 02.09 ср 03.09" at bounding box center [669, 354] width 436 height 15
click at [867, 358] on span "ср 03.09" at bounding box center [861, 354] width 32 height 9
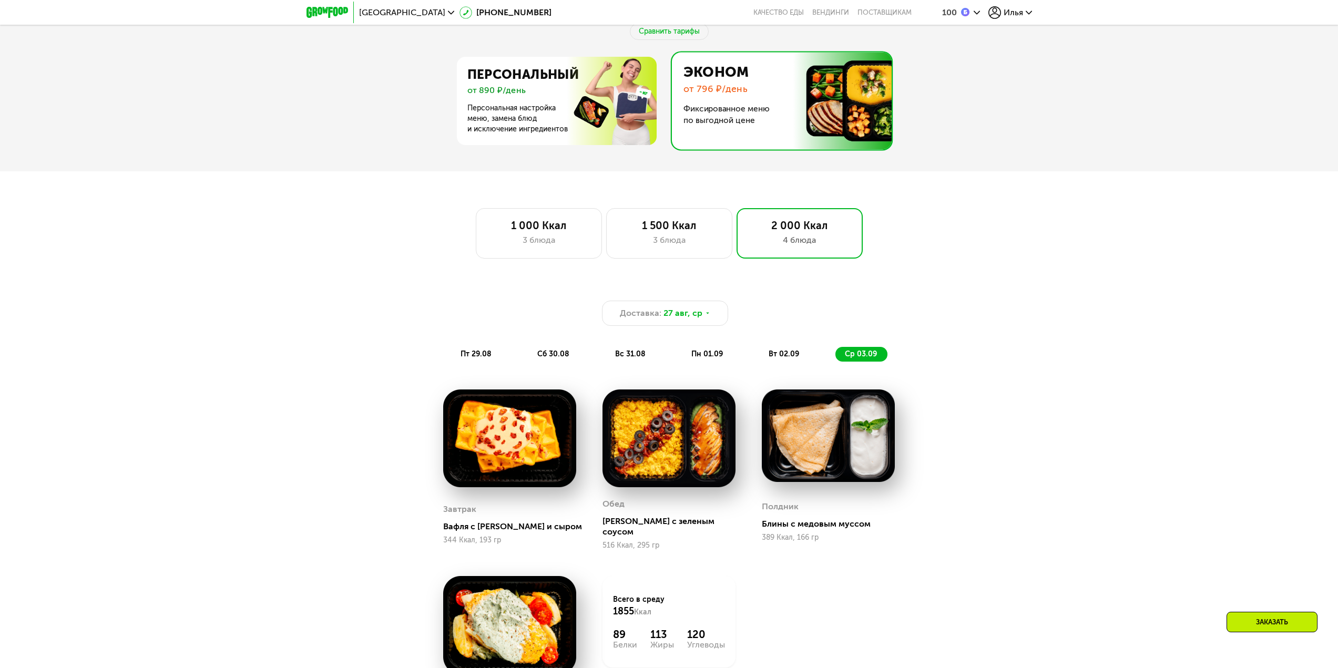
click at [788, 356] on span "вт 02.09" at bounding box center [783, 354] width 30 height 9
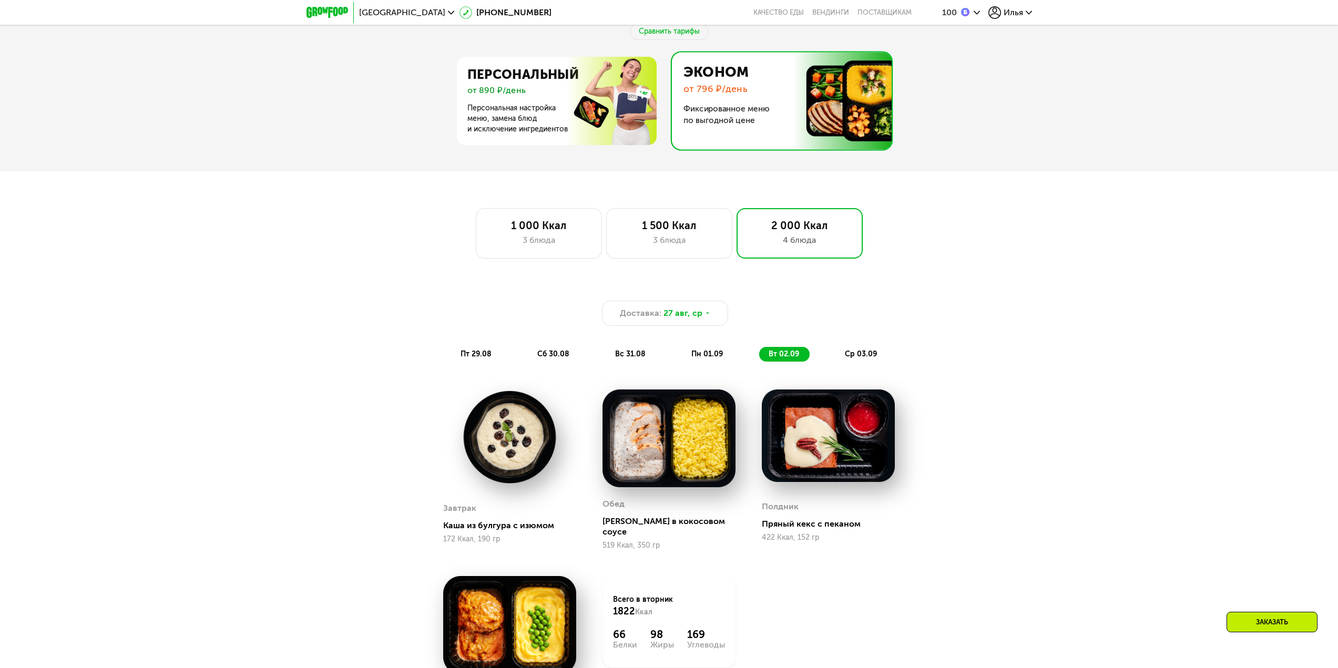
click at [718, 354] on span "пн 01.09" at bounding box center [707, 354] width 32 height 9
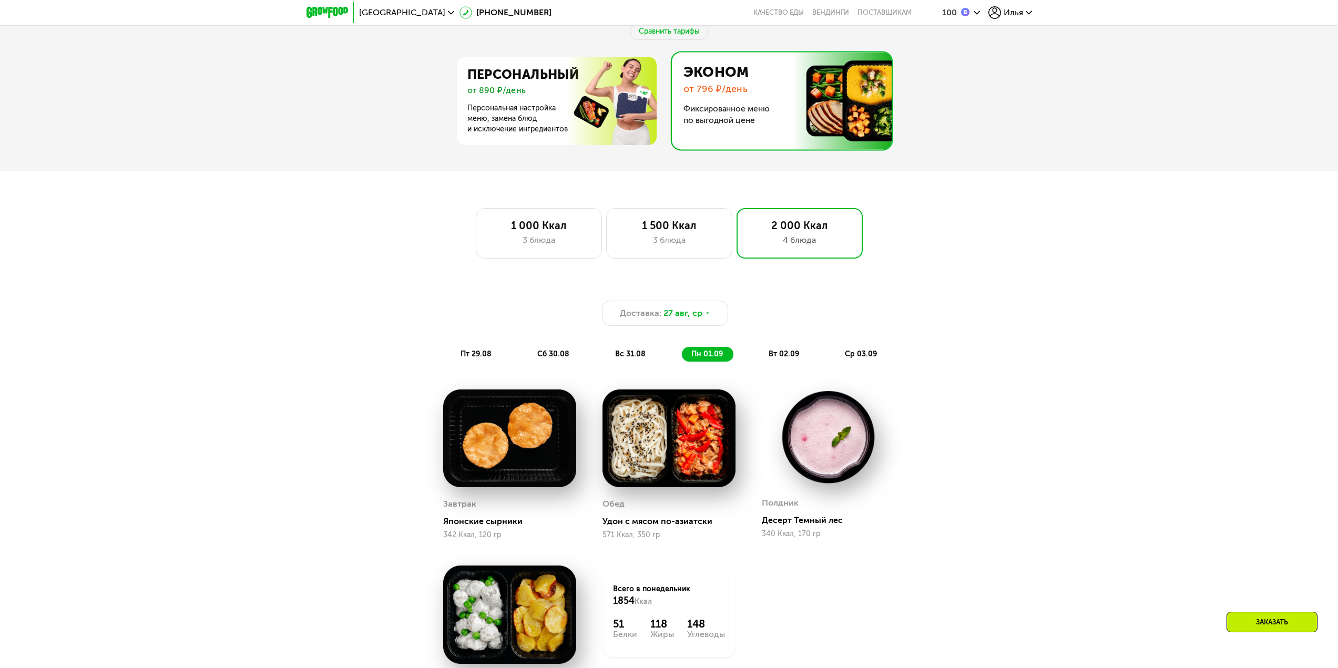
click at [622, 355] on span "вс 31.08" at bounding box center [630, 354] width 30 height 9
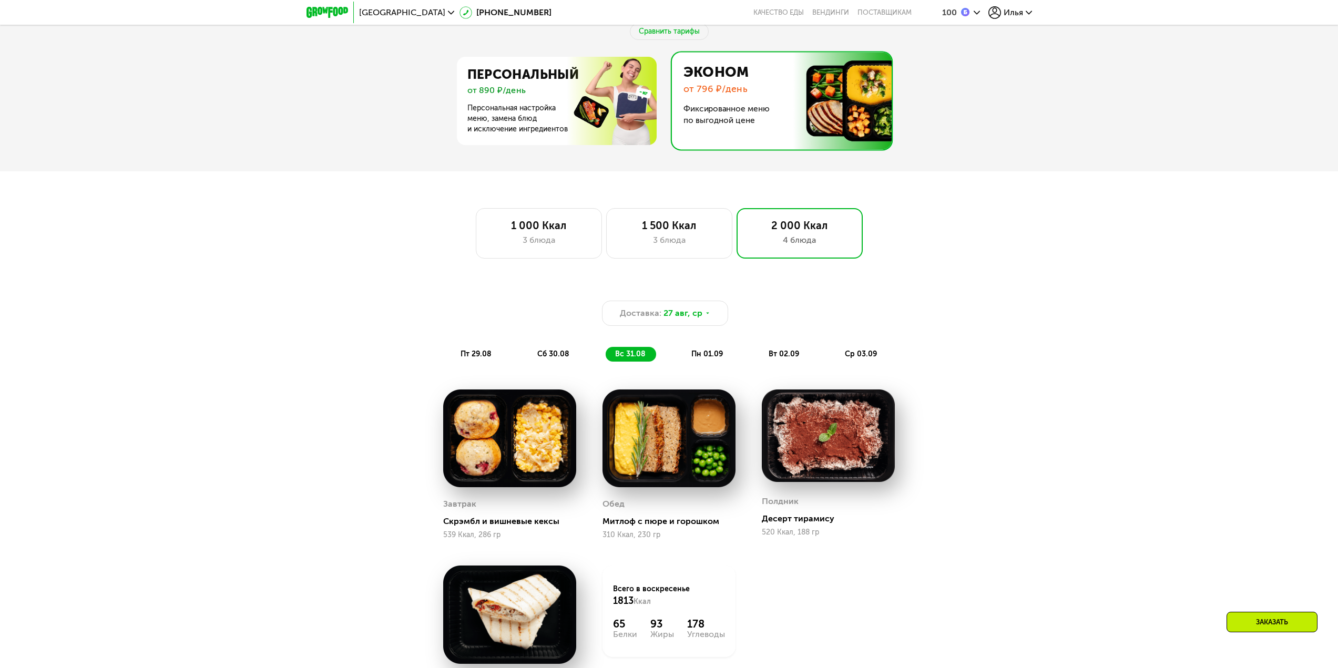
click at [549, 358] on span "сб 30.08" at bounding box center [553, 354] width 32 height 9
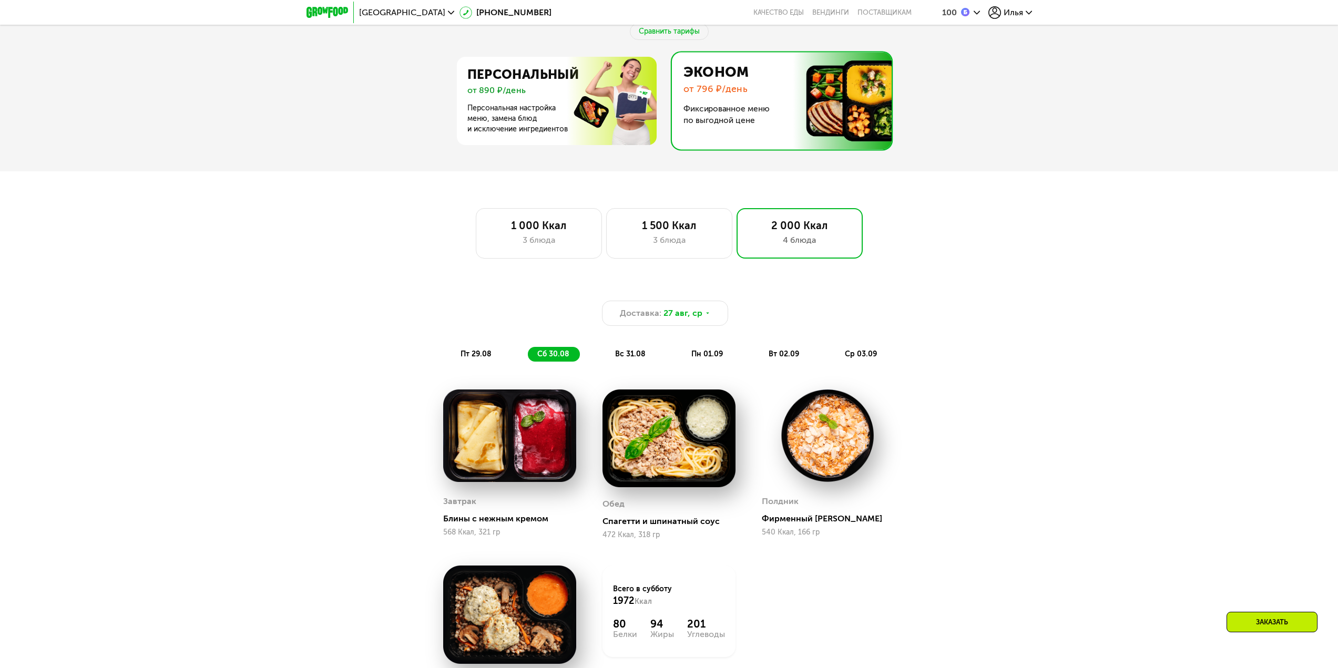
click at [464, 355] on span "пт 29.08" at bounding box center [475, 354] width 31 height 9
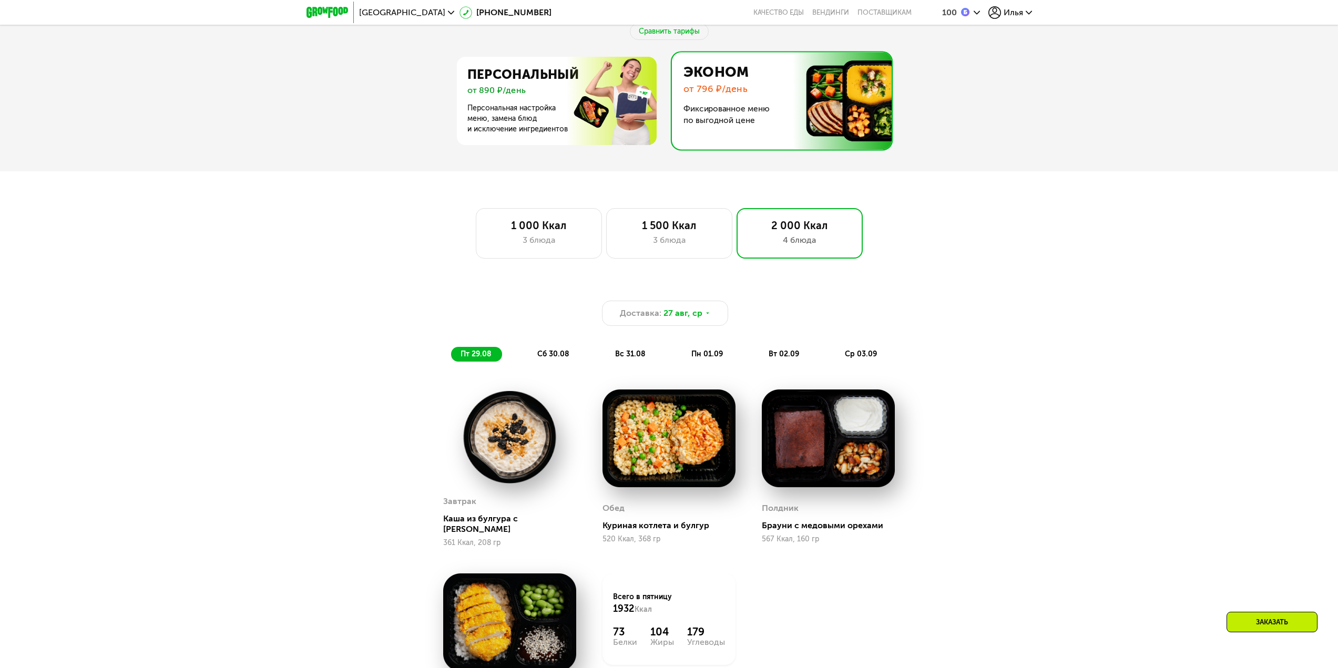
click at [563, 356] on span "сб 30.08" at bounding box center [553, 354] width 32 height 9
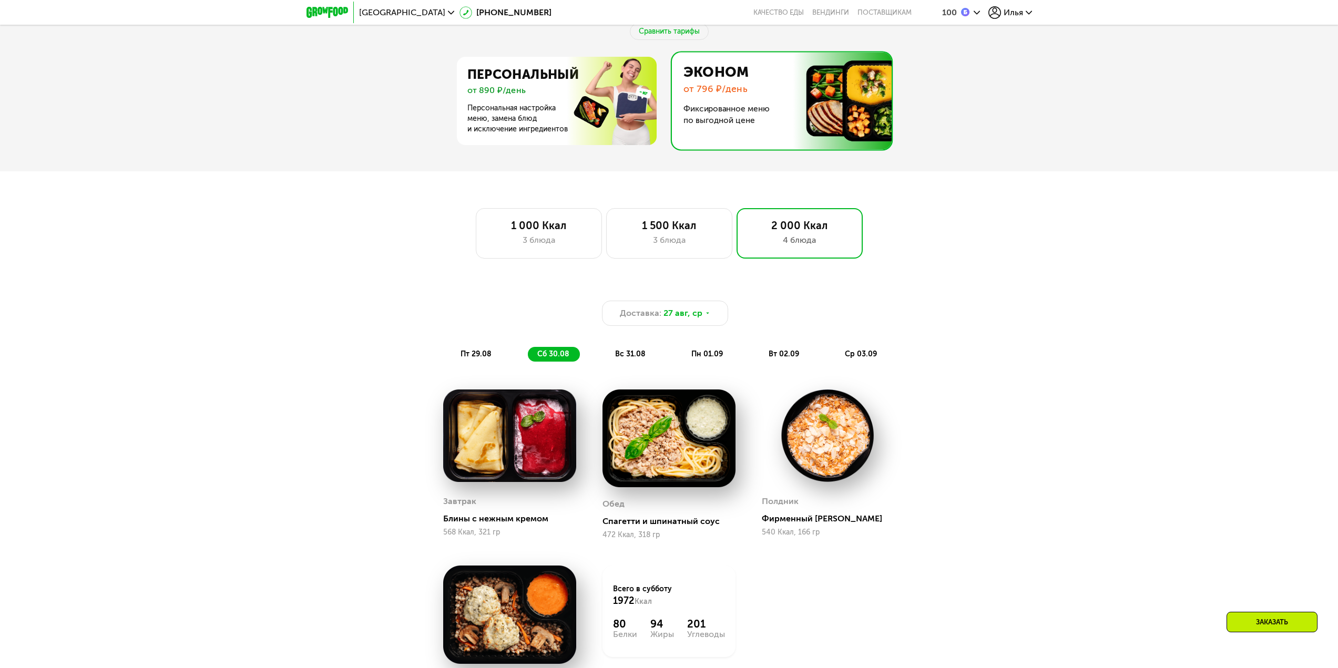
click at [641, 358] on span "вс 31.08" at bounding box center [630, 354] width 30 height 9
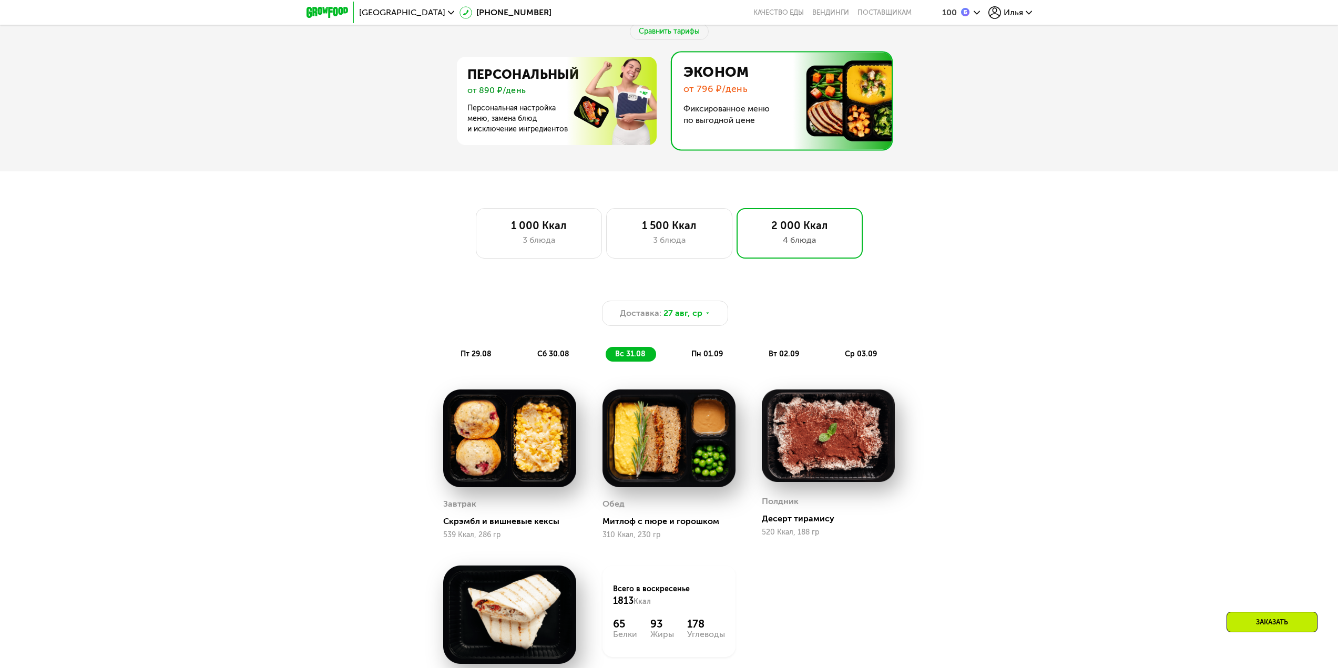
click at [706, 358] on span "пн 01.09" at bounding box center [707, 354] width 32 height 9
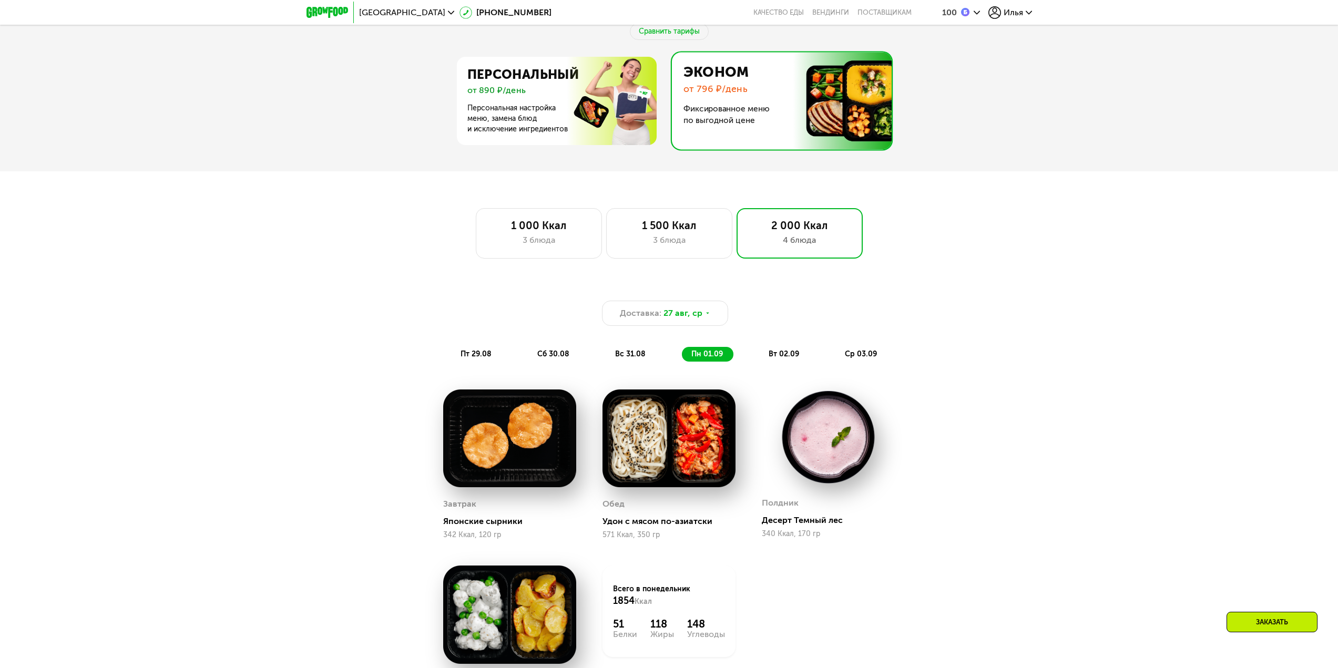
click at [979, 11] on use at bounding box center [976, 13] width 6 height 4
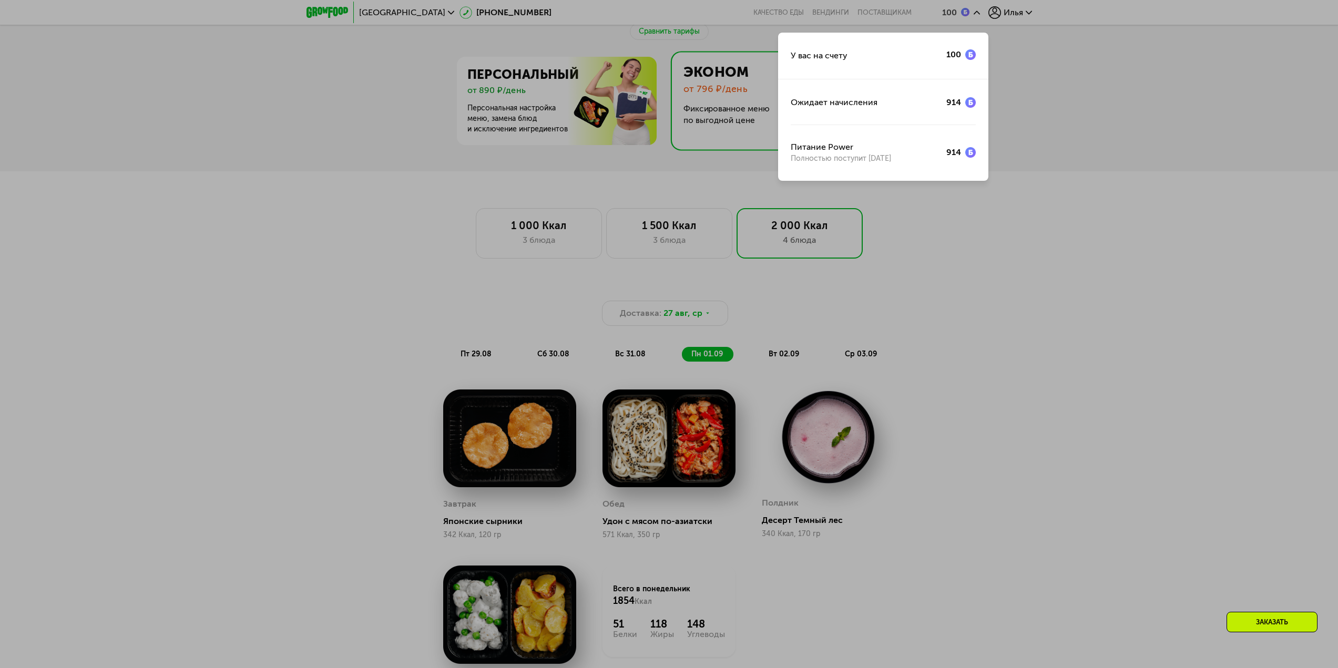
click at [1039, 66] on div at bounding box center [669, 334] width 1338 height 668
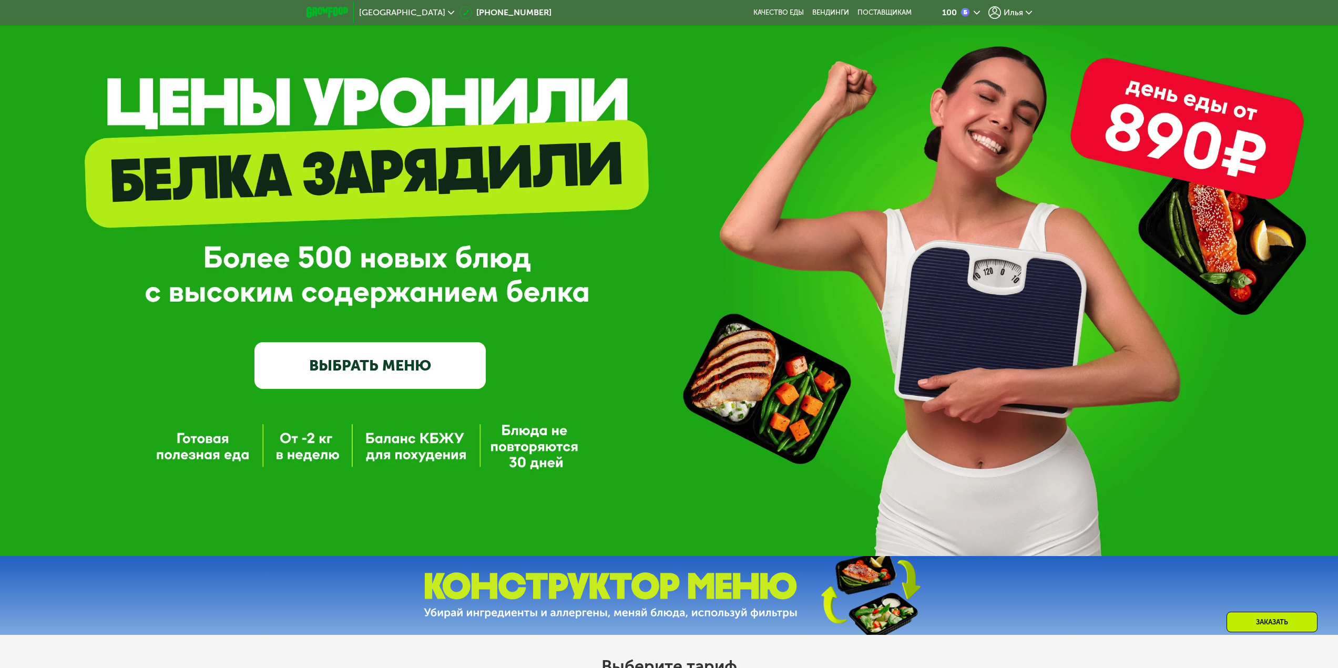
scroll to position [53, 0]
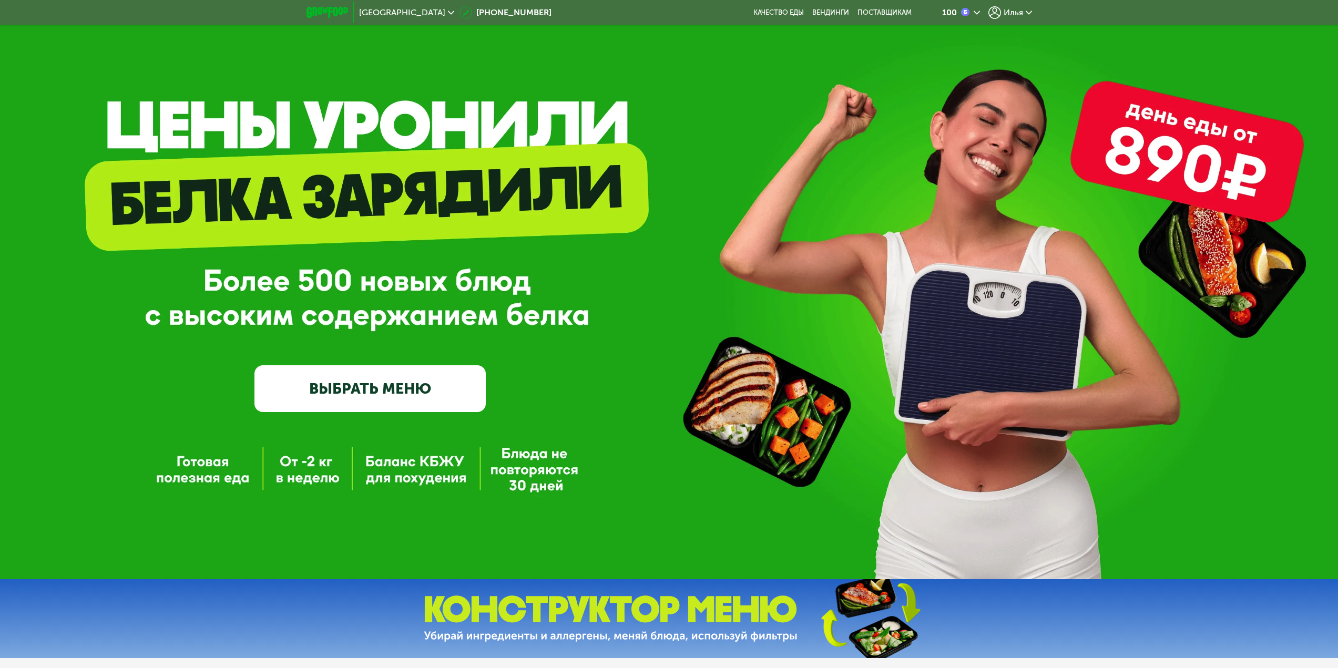
click at [995, 14] on icon at bounding box center [994, 12] width 13 height 13
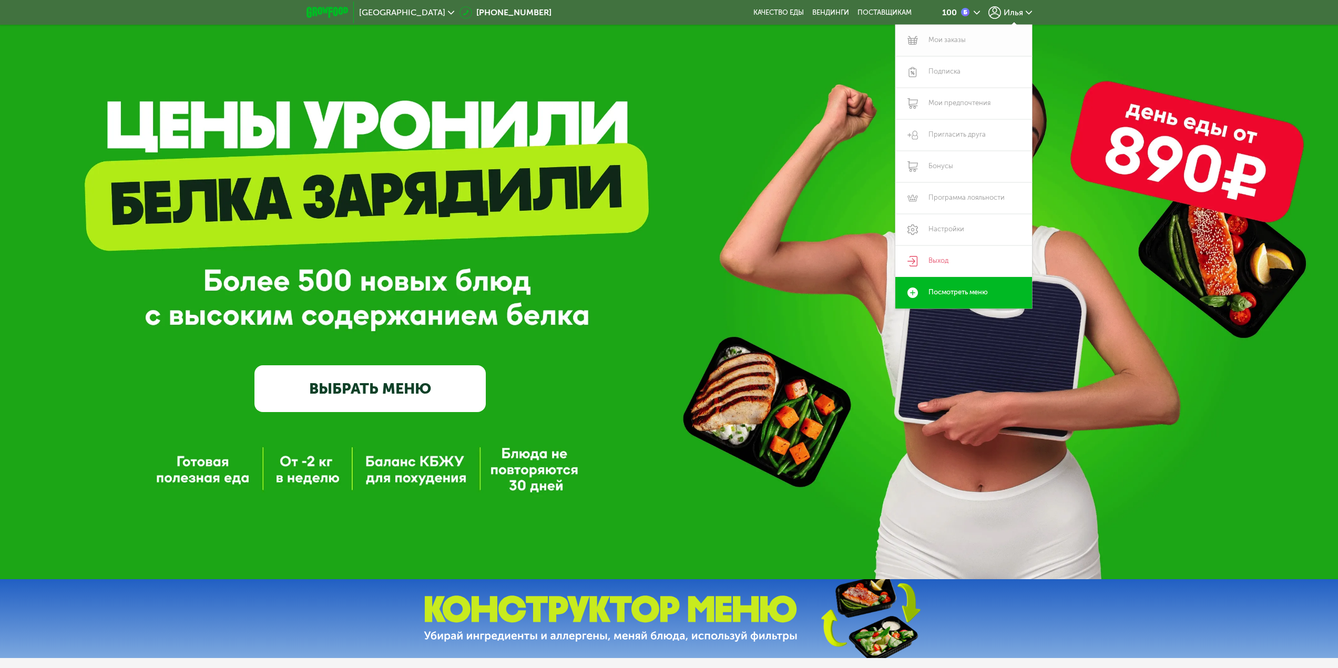
click at [951, 48] on link "Мои заказы" at bounding box center [963, 41] width 137 height 32
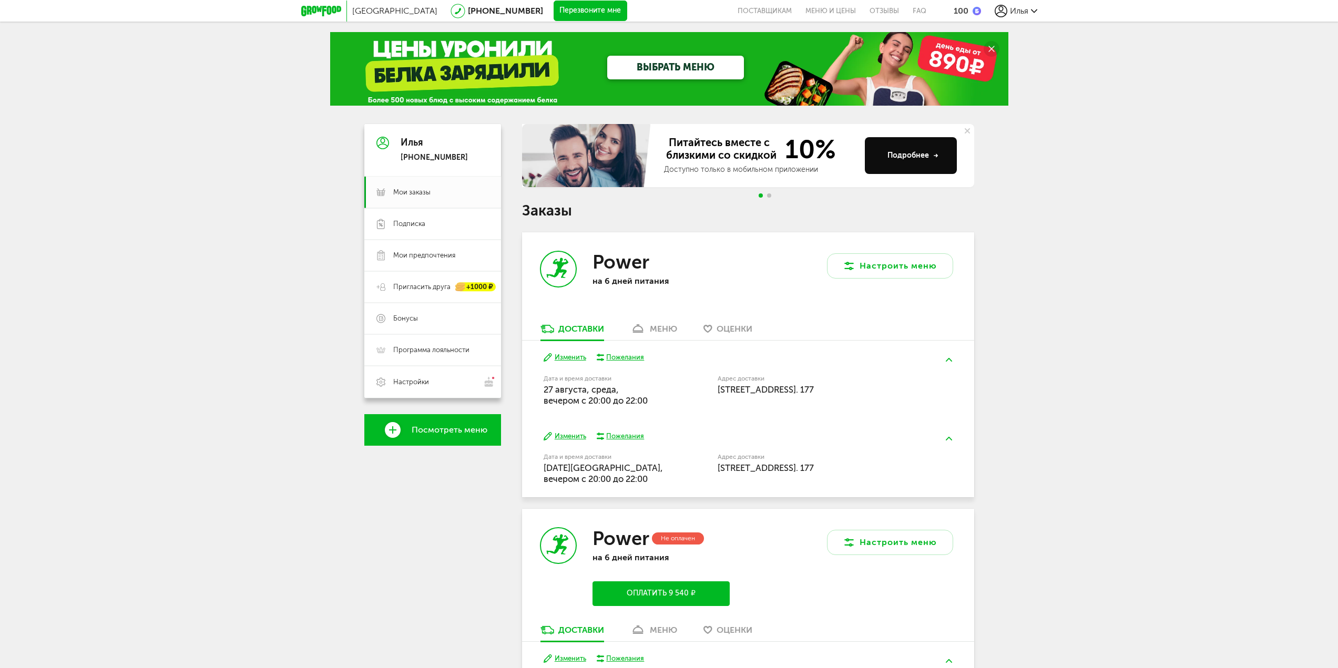
click at [660, 331] on div "меню" at bounding box center [663, 329] width 27 height 10
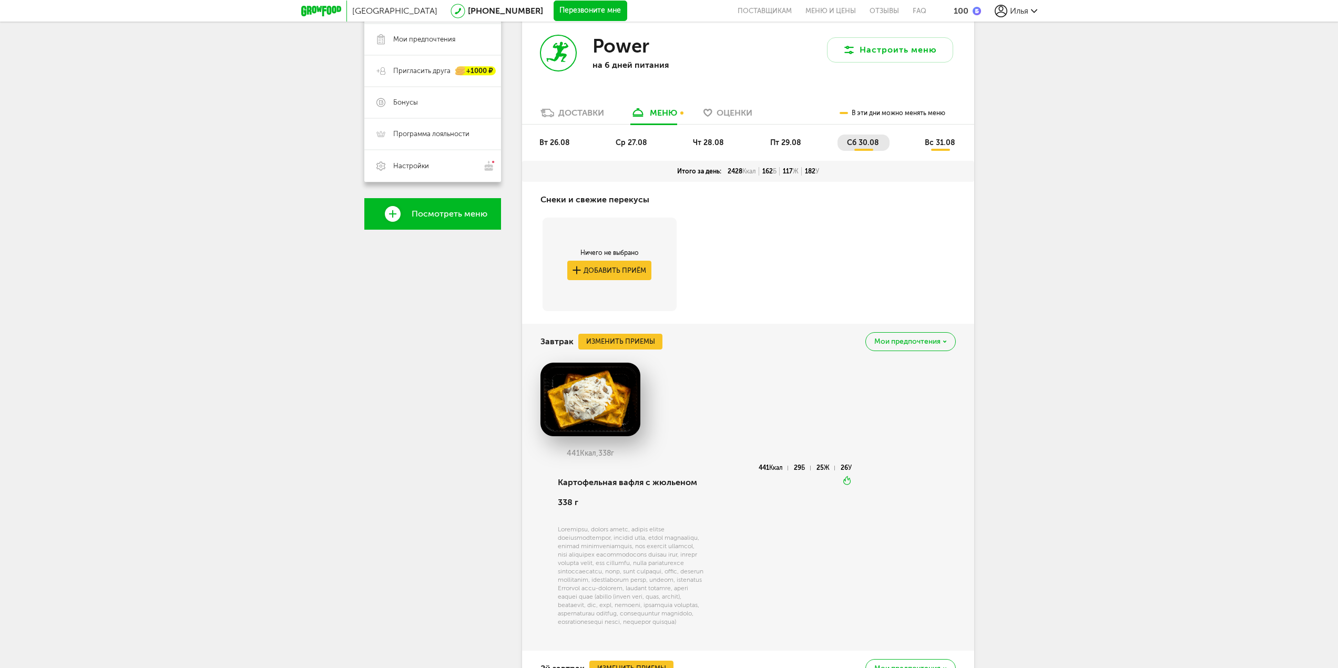
scroll to position [206, 0]
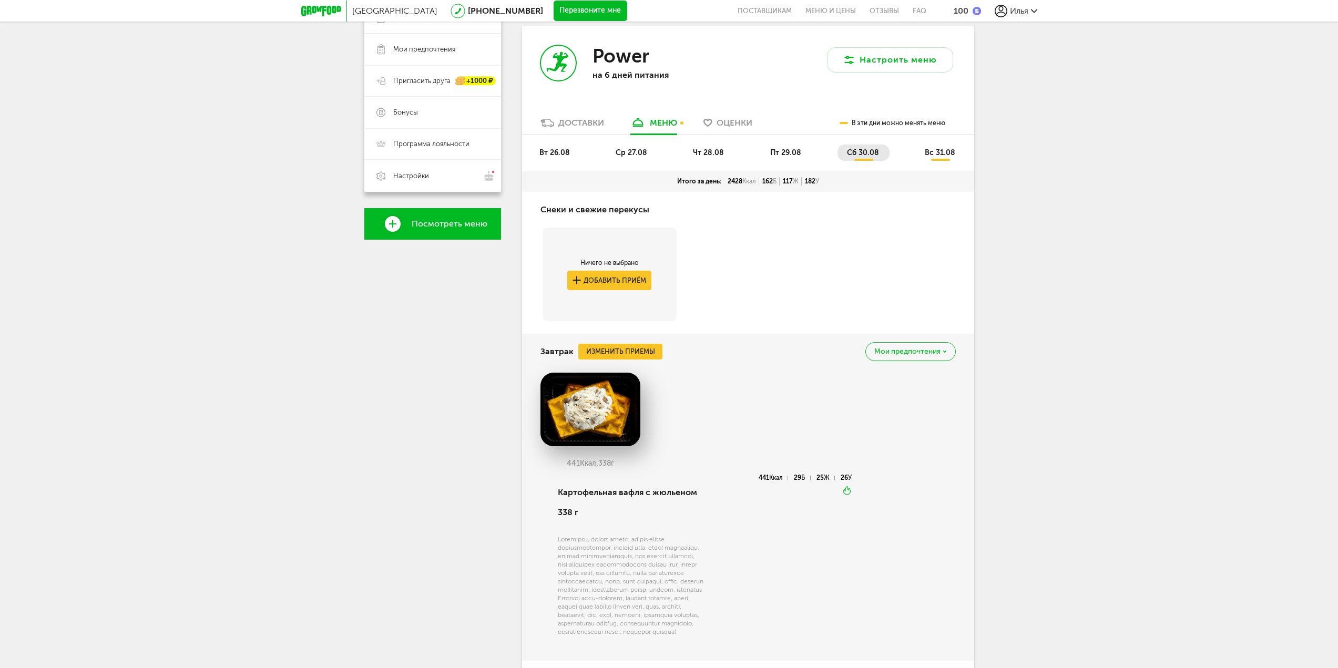
click at [568, 156] on span "вт 26.08" at bounding box center [554, 152] width 30 height 9
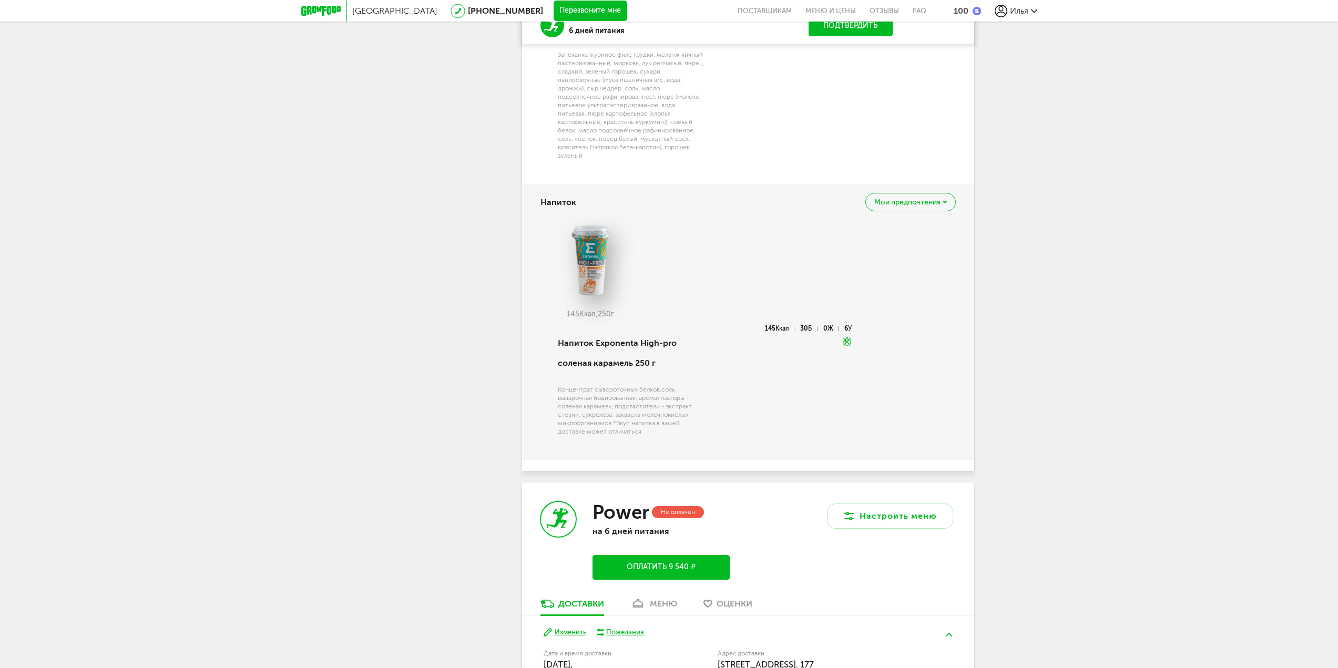
scroll to position [1783, 0]
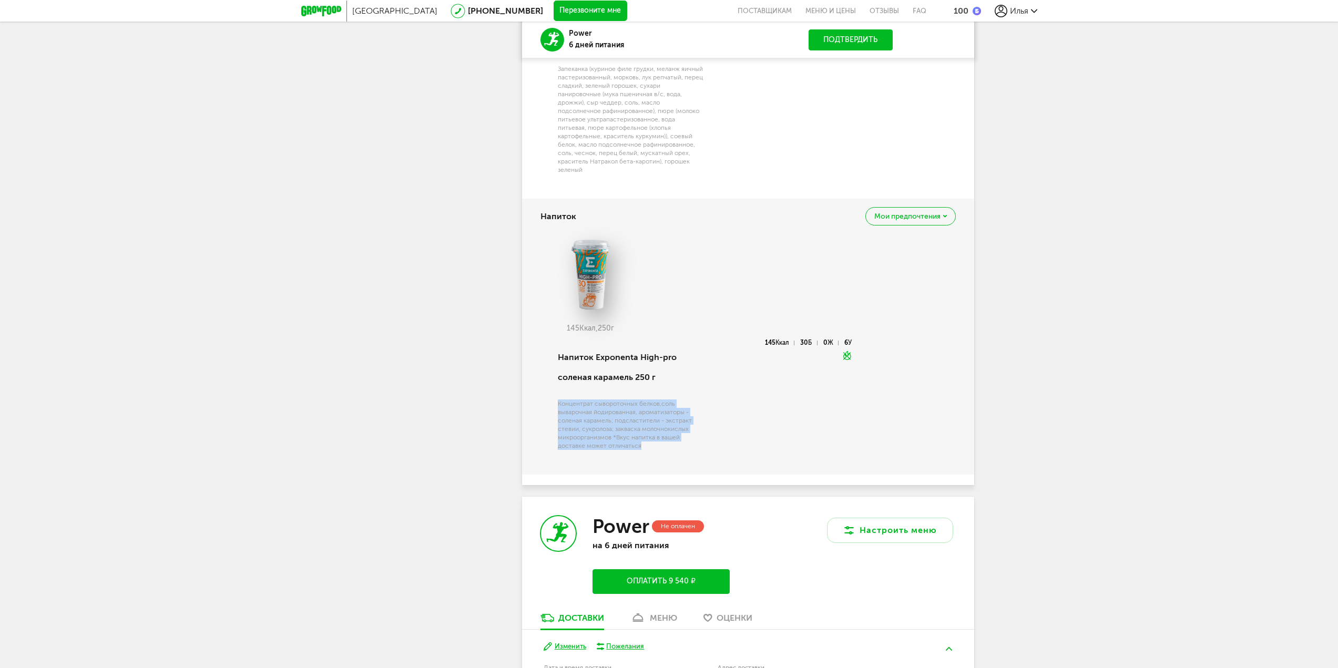
drag, startPoint x: 557, startPoint y: 381, endPoint x: 644, endPoint y: 425, distance: 98.3
click at [644, 425] on div "Напиток Exponenta High-pro соленая карамель 250 г Концентрат сывороточных белко…" at bounding box center [696, 401] width 312 height 123
click at [644, 426] on div "Концентрат сывороточных белков,соль выварочная йодированная, ароматизаторы - со…" at bounding box center [631, 424] width 146 height 50
drag, startPoint x: 610, startPoint y: 413, endPoint x: 570, endPoint y: 384, distance: 48.9
click at [559, 399] on div "Концентрат сывороточных белков,соль выварочная йодированная, ароматизаторы - со…" at bounding box center [631, 424] width 146 height 50
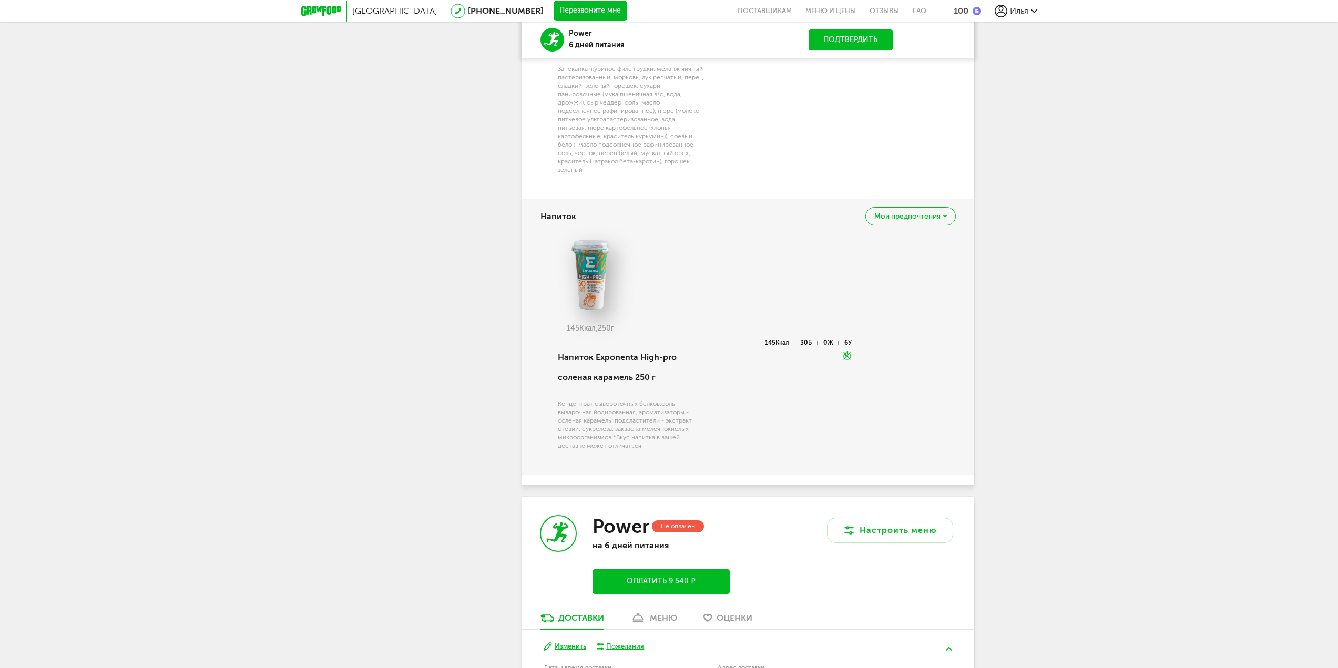
click at [571, 399] on div "Концентрат сывороточных белков,соль выварочная йодированная, ароматизаторы - со…" at bounding box center [631, 424] width 146 height 50
drag, startPoint x: 558, startPoint y: 383, endPoint x: 613, endPoint y: 417, distance: 64.7
click at [613, 417] on div "Концентрат сывороточных белков,соль выварочная йодированная, ароматизаторы - со…" at bounding box center [631, 424] width 146 height 50
drag, startPoint x: 611, startPoint y: 417, endPoint x: 557, endPoint y: 384, distance: 63.0
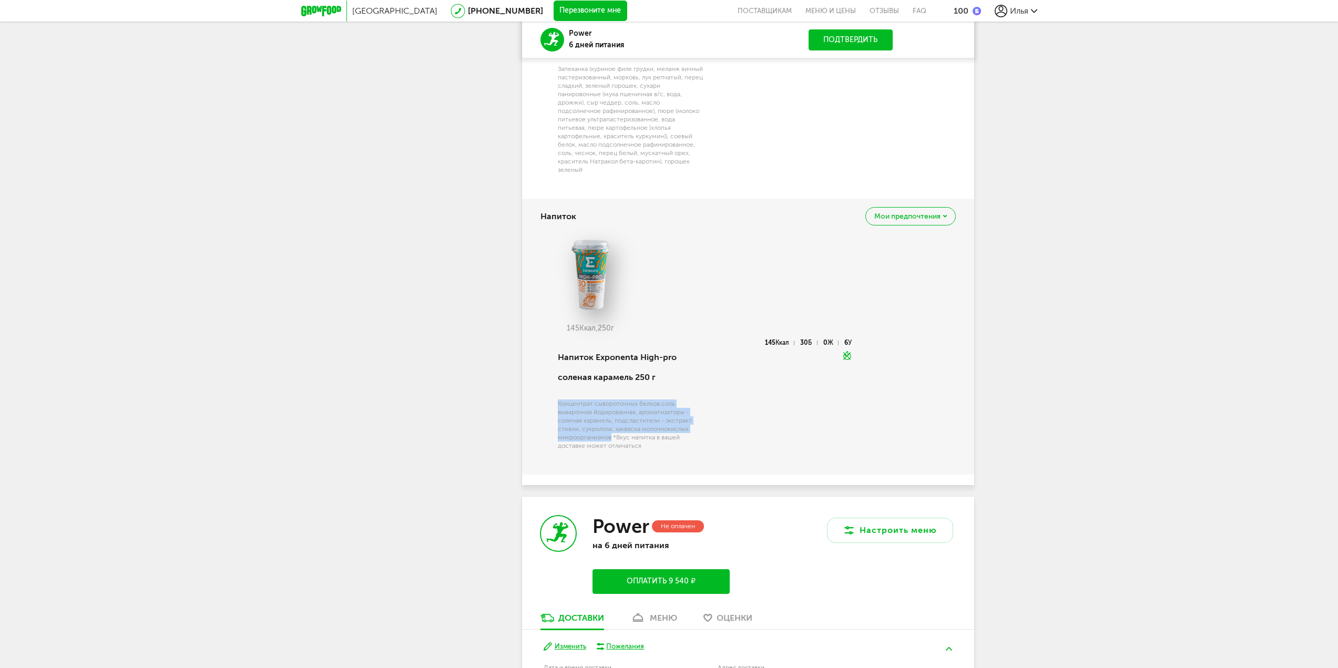
click at [558, 399] on div "Концентрат сывороточных белков,соль выварочная йодированная, ароматизаторы - со…" at bounding box center [631, 424] width 146 height 50
drag, startPoint x: 558, startPoint y: 384, endPoint x: 611, endPoint y: 414, distance: 61.2
click at [611, 414] on div "Концентрат сывороточных белков,соль выварочная йодированная, ароматизаторы - со…" at bounding box center [631, 424] width 146 height 50
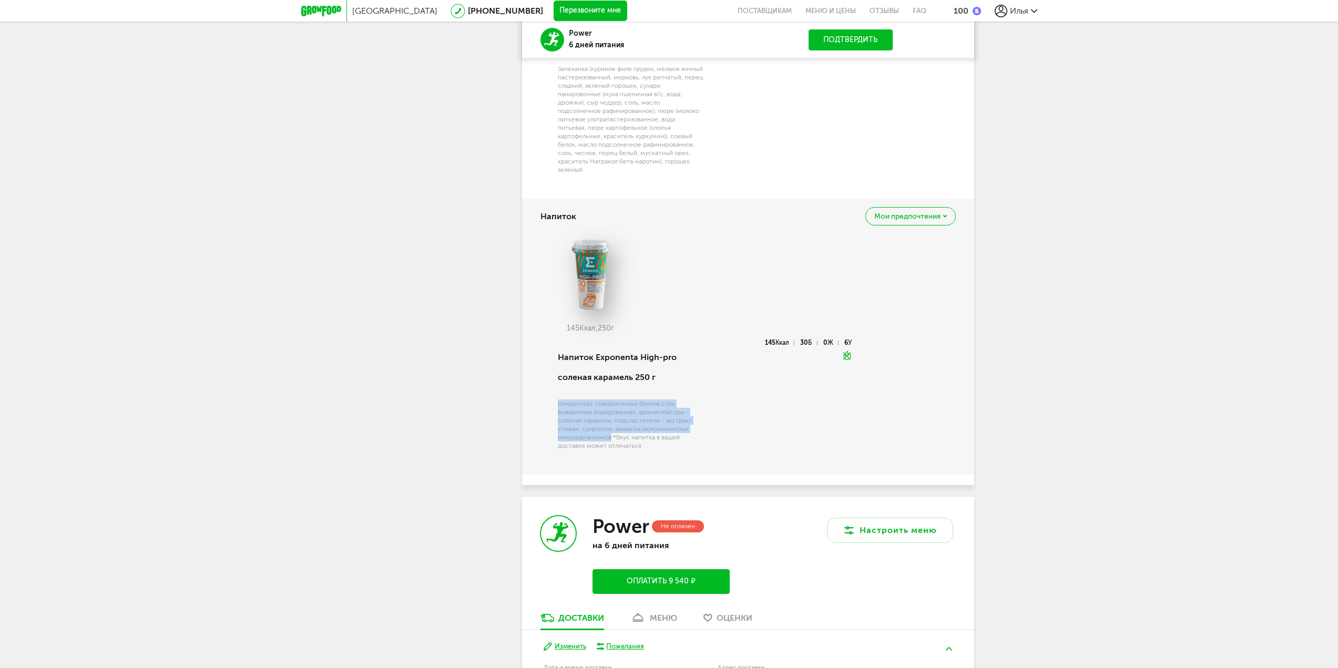
drag, startPoint x: 611, startPoint y: 417, endPoint x: 558, endPoint y: 383, distance: 62.4
click at [558, 399] on div "Концентрат сывороточных белков,соль выварочная йодированная, ароматизаторы - со…" at bounding box center [631, 424] width 146 height 50
drag, startPoint x: 558, startPoint y: 382, endPoint x: 611, endPoint y: 415, distance: 62.6
click at [611, 415] on div "Концентрат сывороточных белков,соль выварочная йодированная, ароматизаторы - со…" at bounding box center [631, 424] width 146 height 50
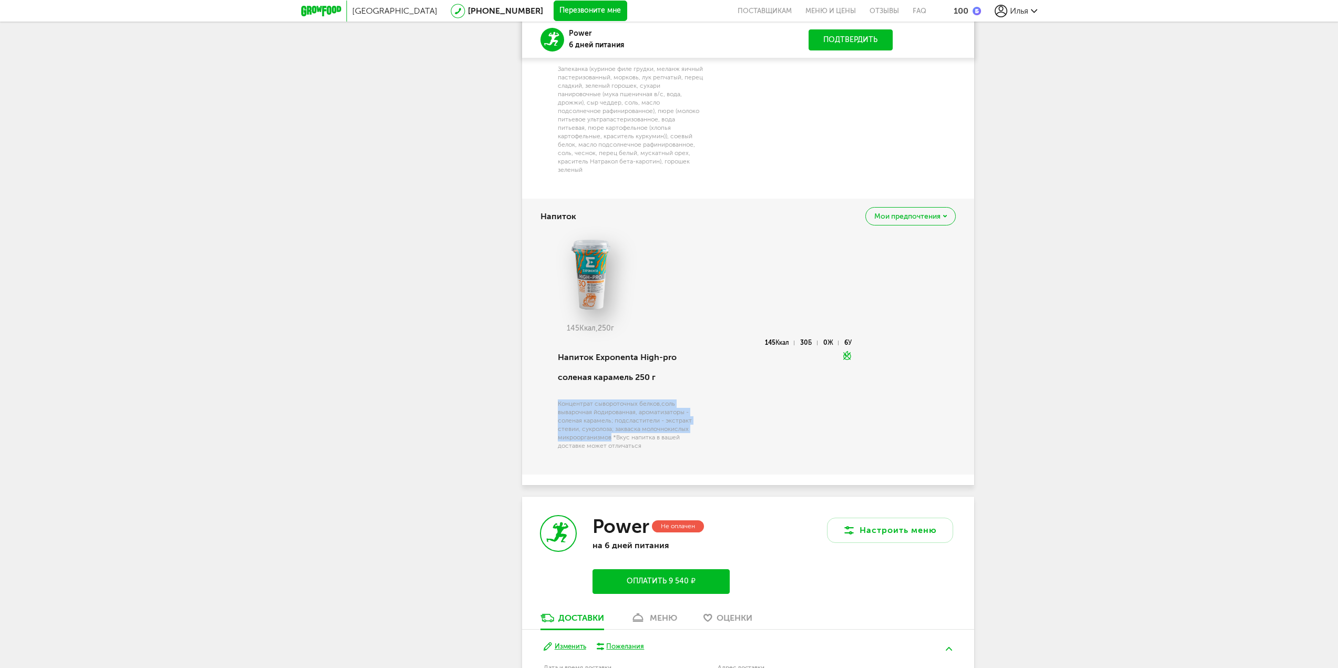
click at [611, 415] on div "Концентрат сывороточных белков,соль выварочная йодированная, ароматизаторы - со…" at bounding box center [631, 424] width 146 height 50
drag, startPoint x: 610, startPoint y: 416, endPoint x: 558, endPoint y: 381, distance: 63.6
click at [558, 399] on div "Концентрат сывороточных белков,соль выварочная йодированная, ароматизаторы - со…" at bounding box center [631, 424] width 146 height 50
drag, startPoint x: 558, startPoint y: 384, endPoint x: 610, endPoint y: 419, distance: 63.3
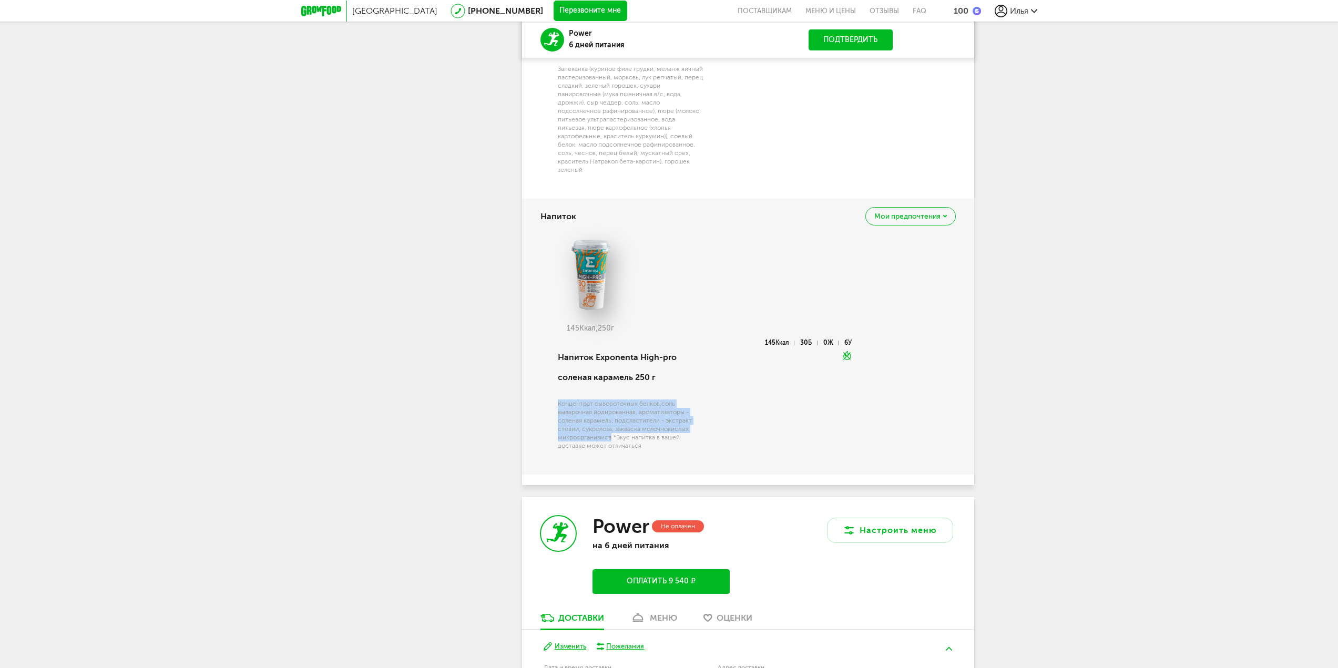
click at [610, 419] on div "Концентрат сывороточных белков,соль выварочная йодированная, ароматизаторы - со…" at bounding box center [631, 424] width 146 height 50
click at [612, 418] on div "Концентрат сывороточных белков,соль выварочная йодированная, ароматизаторы - со…" at bounding box center [631, 424] width 146 height 50
drag, startPoint x: 612, startPoint y: 418, endPoint x: 556, endPoint y: 381, distance: 67.1
click at [556, 381] on div "Напиток Exponenta High-pro соленая карамель 250 г Концентрат сывороточных белко…" at bounding box center [629, 401] width 148 height 123
click at [556, 382] on div "Напиток Exponenta High-pro соленая карамель 250 г Концентрат сывороточных белко…" at bounding box center [629, 401] width 148 height 123
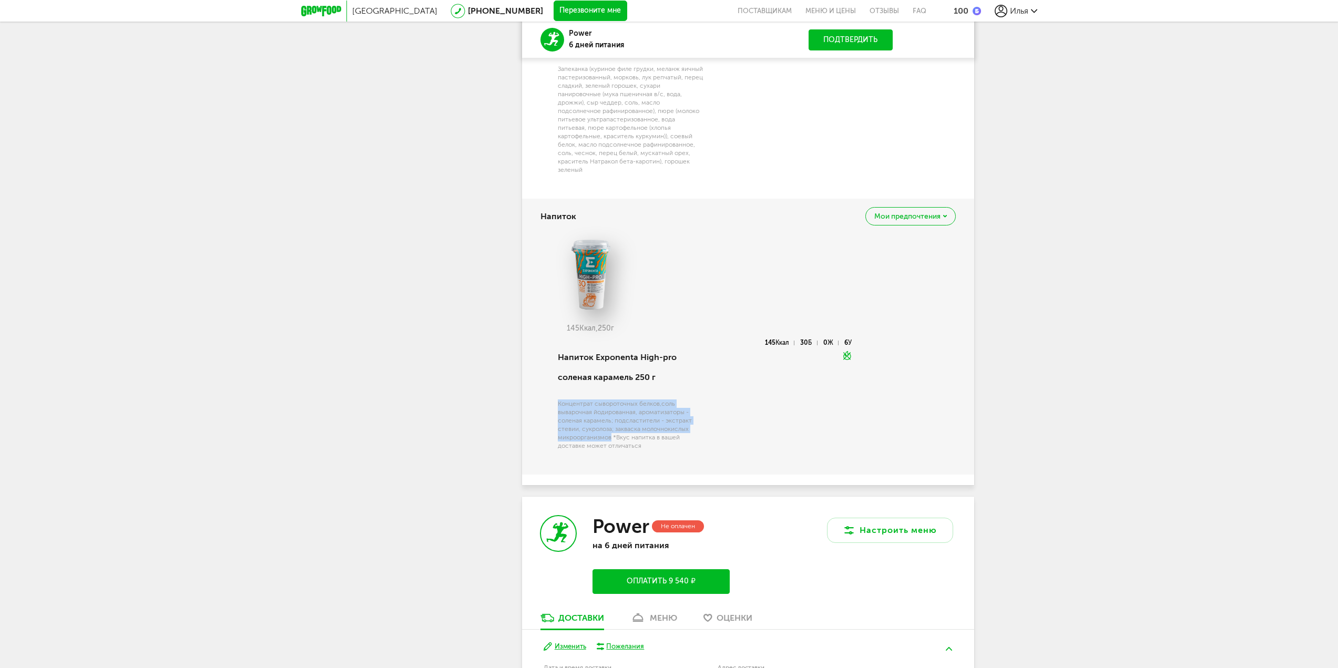
click at [558, 399] on div "Концентрат сывороточных белков,соль выварочная йодированная, ароматизаторы - со…" at bounding box center [631, 424] width 146 height 50
drag, startPoint x: 558, startPoint y: 382, endPoint x: 610, endPoint y: 418, distance: 63.1
click at [610, 418] on div "Концентрат сывороточных белков,соль выварочная йодированная, ароматизаторы - со…" at bounding box center [631, 424] width 146 height 50
click at [611, 418] on div "Концентрат сывороточных белков,соль выварочная йодированная, ароматизаторы - со…" at bounding box center [631, 424] width 146 height 50
click at [611, 417] on div "Концентрат сывороточных белков,соль выварочная йодированная, ароматизаторы - со…" at bounding box center [631, 424] width 146 height 50
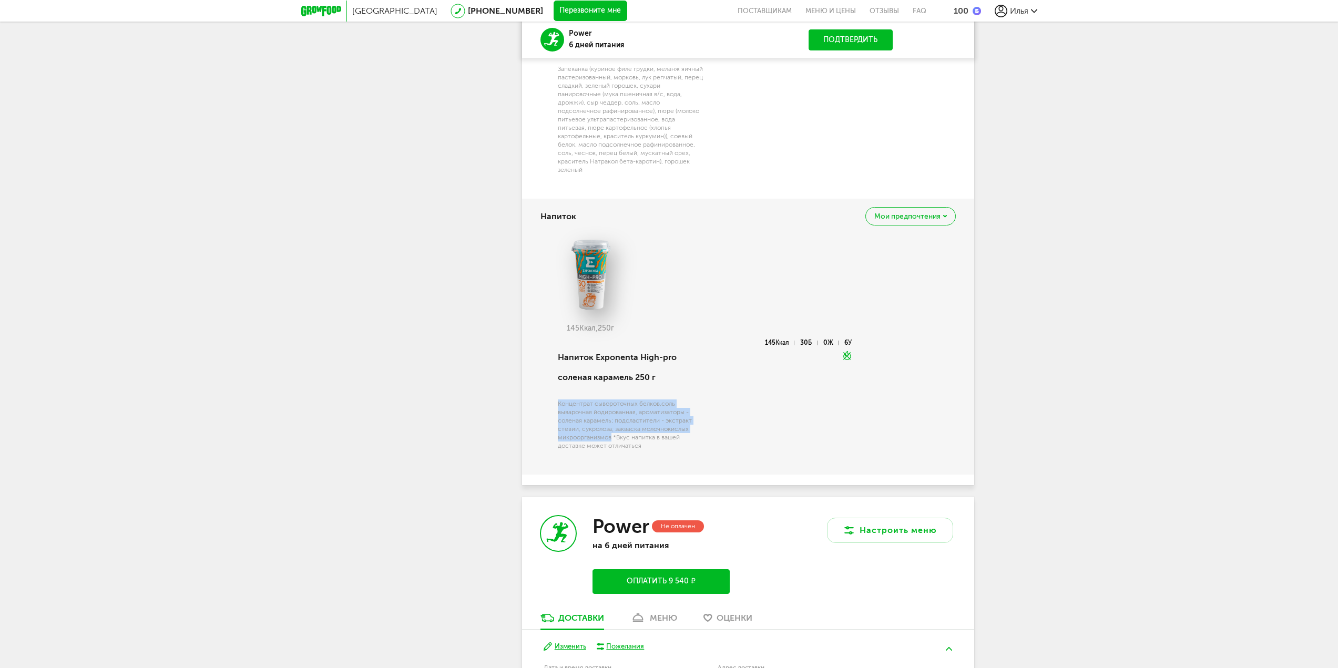
drag, startPoint x: 559, startPoint y: 382, endPoint x: 610, endPoint y: 418, distance: 63.0
click at [610, 418] on div "Концентрат сывороточных белков,соль выварочная йодированная, ароматизаторы - со…" at bounding box center [631, 424] width 146 height 50
click at [614, 418] on div "Концентрат сывороточных белков,соль выварочная йодированная, ароматизаторы - со…" at bounding box center [631, 424] width 146 height 50
drag, startPoint x: 611, startPoint y: 418, endPoint x: 555, endPoint y: 378, distance: 69.4
click at [555, 378] on div "Напиток Exponenta High-pro соленая карамель 250 г Концентрат сывороточных белко…" at bounding box center [629, 401] width 148 height 123
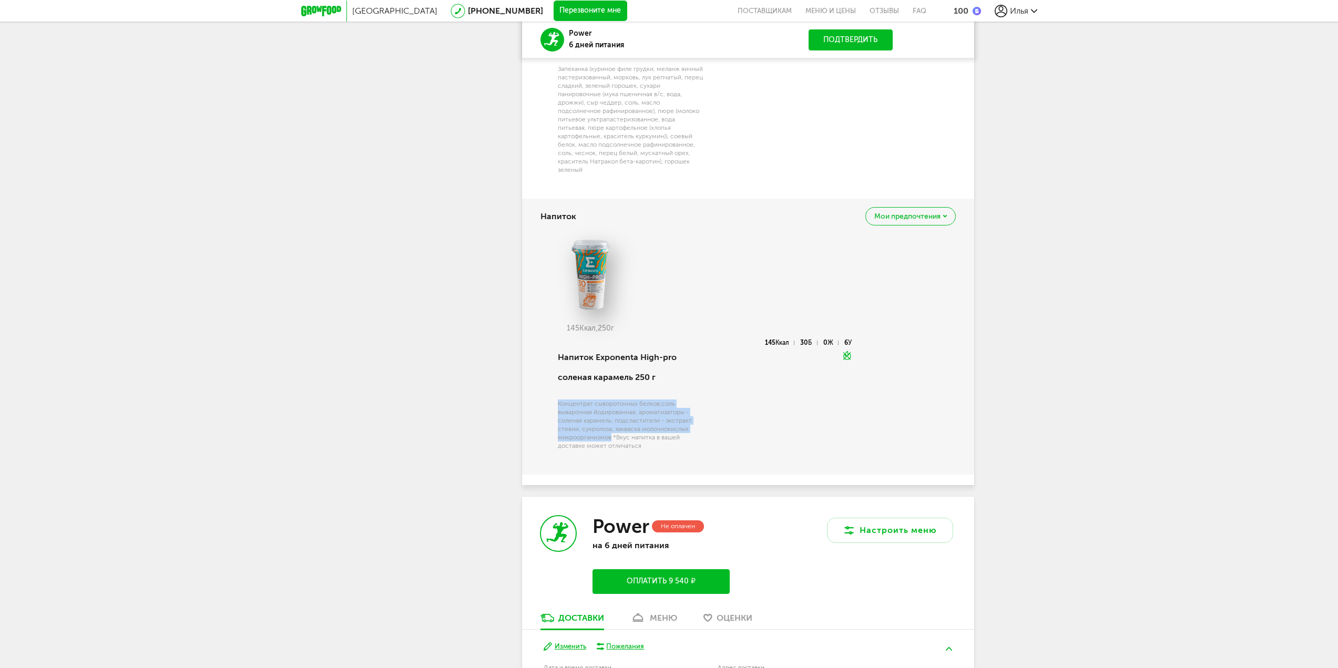
click at [557, 380] on div "Напиток Exponenta High-pro соленая карамель 250 г Концентрат сывороточных белко…" at bounding box center [629, 401] width 148 height 123
click at [559, 399] on div "Концентрат сывороточных белков,соль выварочная йодированная, ароматизаторы - со…" at bounding box center [631, 424] width 146 height 50
click at [556, 384] on div "Напиток Exponenta High-pro соленая карамель 250 г Концентрат сывороточных белко…" at bounding box center [629, 401] width 148 height 123
click at [558, 399] on div "Концентрат сывороточных белков,соль выварочная йодированная, ароматизаторы - со…" at bounding box center [631, 424] width 146 height 50
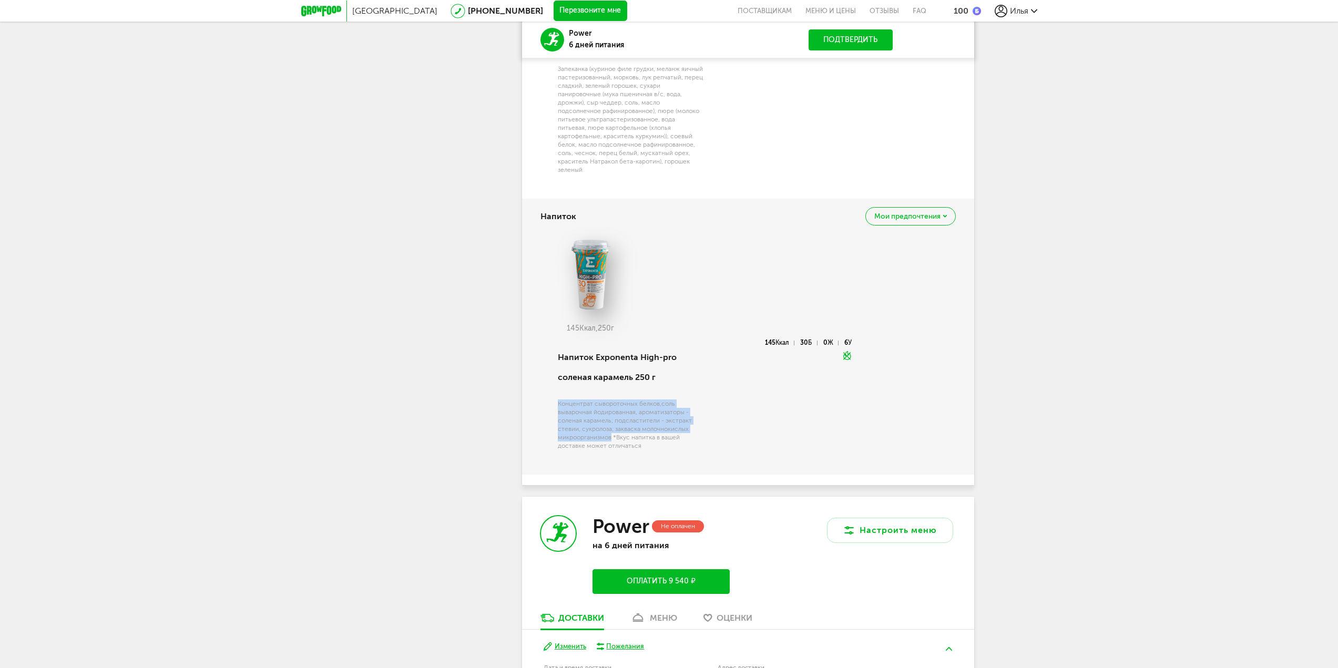
click at [558, 399] on div "Концентрат сывороточных белков,соль выварочная йодированная, ароматизаторы - со…" at bounding box center [631, 424] width 146 height 50
drag, startPoint x: 558, startPoint y: 383, endPoint x: 614, endPoint y: 418, distance: 65.6
click at [614, 418] on div "Концентрат сывороточных белков,соль выварочная йодированная, ароматизаторы - со…" at bounding box center [631, 424] width 146 height 50
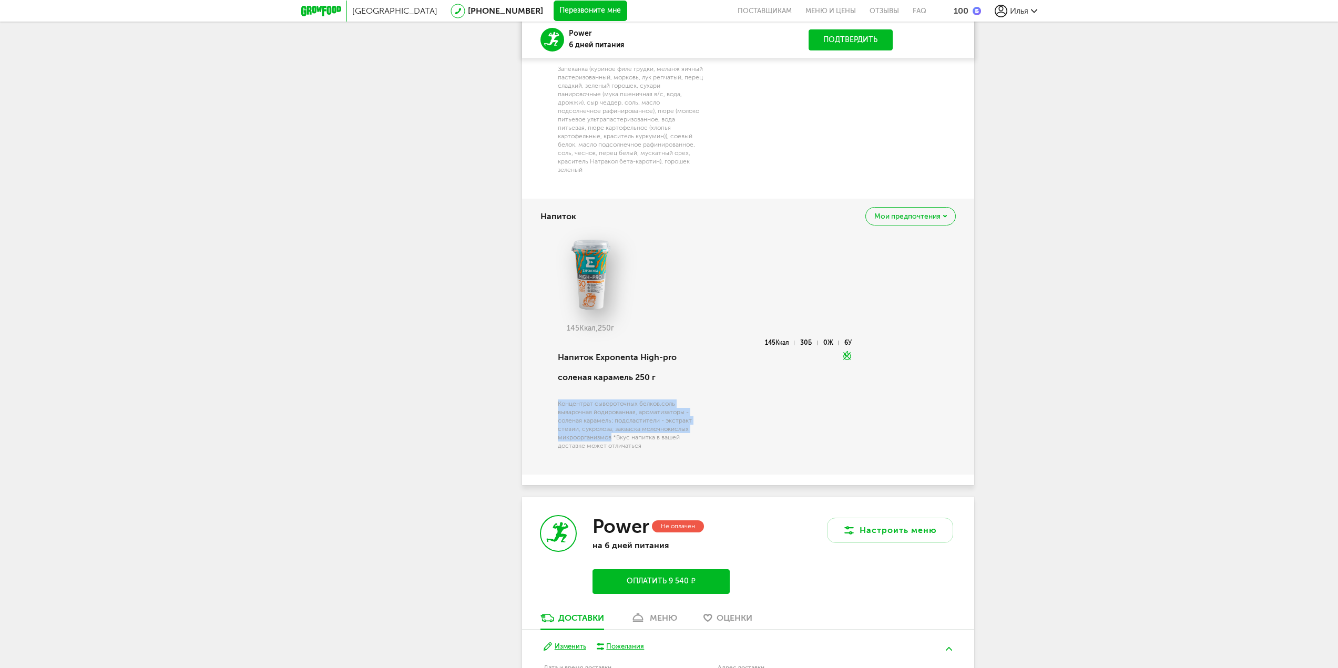
drag, startPoint x: 612, startPoint y: 418, endPoint x: 551, endPoint y: 379, distance: 72.0
click at [551, 379] on div "Напиток Exponenta High-pro соленая карамель 250 г Концентрат сывороточных белко…" at bounding box center [696, 401] width 312 height 123
drag, startPoint x: 555, startPoint y: 381, endPoint x: 611, endPoint y: 417, distance: 67.1
click at [611, 417] on div "Напиток Exponenta High-pro соленая карамель 250 г Концентрат сывороточных белко…" at bounding box center [629, 401] width 148 height 123
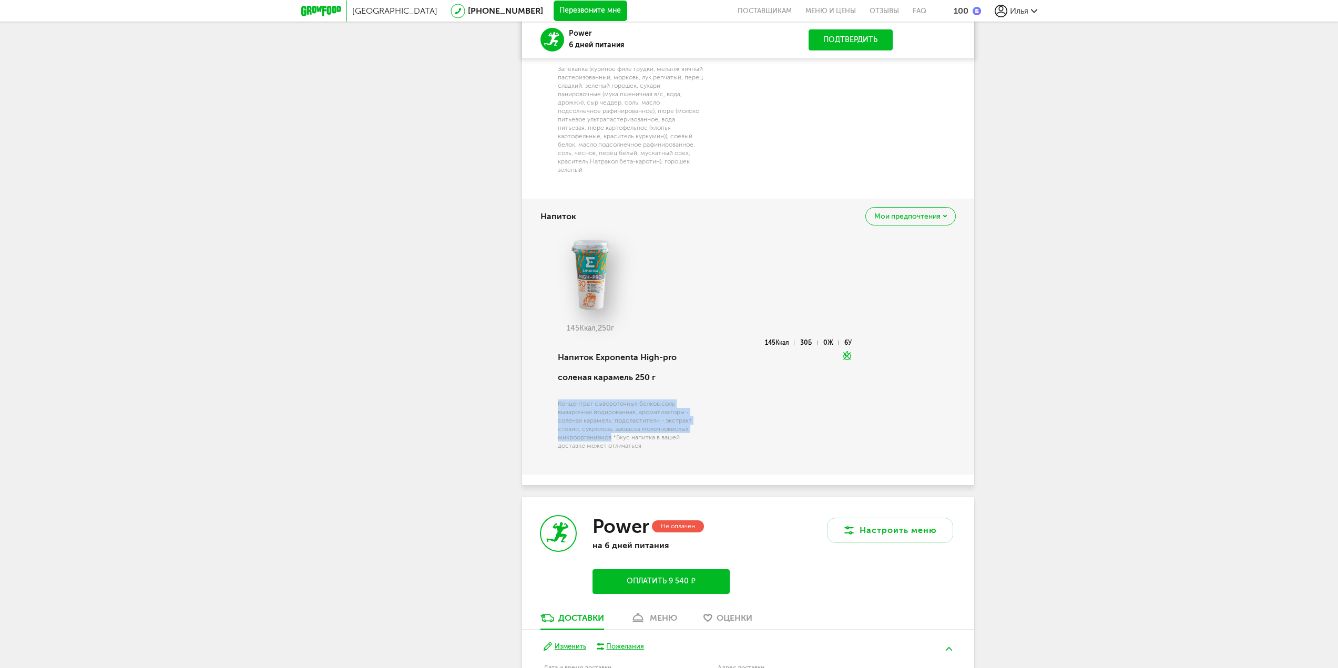
click at [611, 417] on div "Концентрат сывороточных белков,соль выварочная йодированная, ароматизаторы - со…" at bounding box center [631, 424] width 146 height 50
drag, startPoint x: 611, startPoint y: 417, endPoint x: 552, endPoint y: 378, distance: 70.6
click at [552, 378] on div "Напиток Exponenta High-pro соленая карамель 250 г Концентрат сывороточных белко…" at bounding box center [696, 401] width 312 height 123
click at [554, 379] on div "Напиток Exponenta High-pro соленая карамель 250 г Концентрат сывороточных белко…" at bounding box center [696, 401] width 312 height 123
drag, startPoint x: 556, startPoint y: 381, endPoint x: 611, endPoint y: 421, distance: 68.4
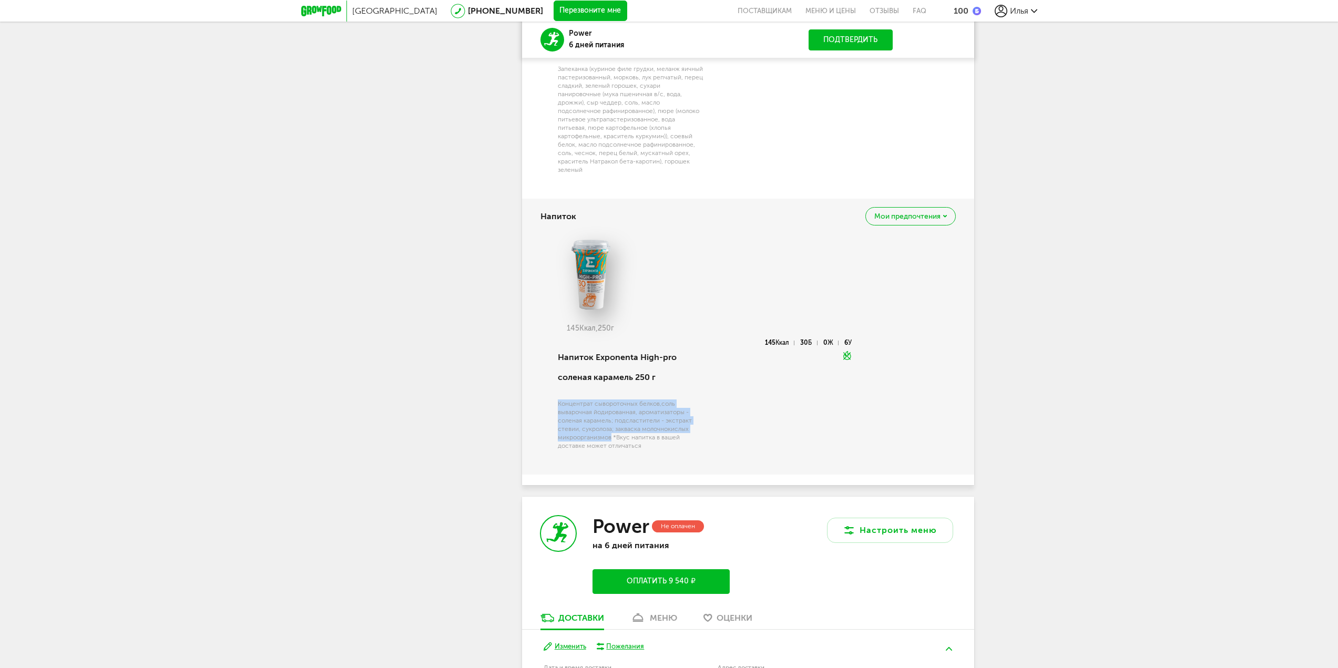
click at [611, 421] on div "Напиток Exponenta High-pro соленая карамель 250 г Концентрат сывороточных белко…" at bounding box center [629, 401] width 148 height 123
click at [611, 421] on div "Концентрат сывороточных белков,соль выварочная йодированная, ароматизаторы - со…" at bounding box center [631, 424] width 146 height 50
drag, startPoint x: 613, startPoint y: 417, endPoint x: 549, endPoint y: 384, distance: 72.4
click at [549, 384] on div "Напиток Exponenta High-pro соленая карамель 250 г Концентрат сывороточных белко…" at bounding box center [696, 401] width 312 height 123
click at [555, 382] on div "Напиток Exponenta High-pro соленая карамель 250 г Концентрат сывороточных белко…" at bounding box center [629, 401] width 148 height 123
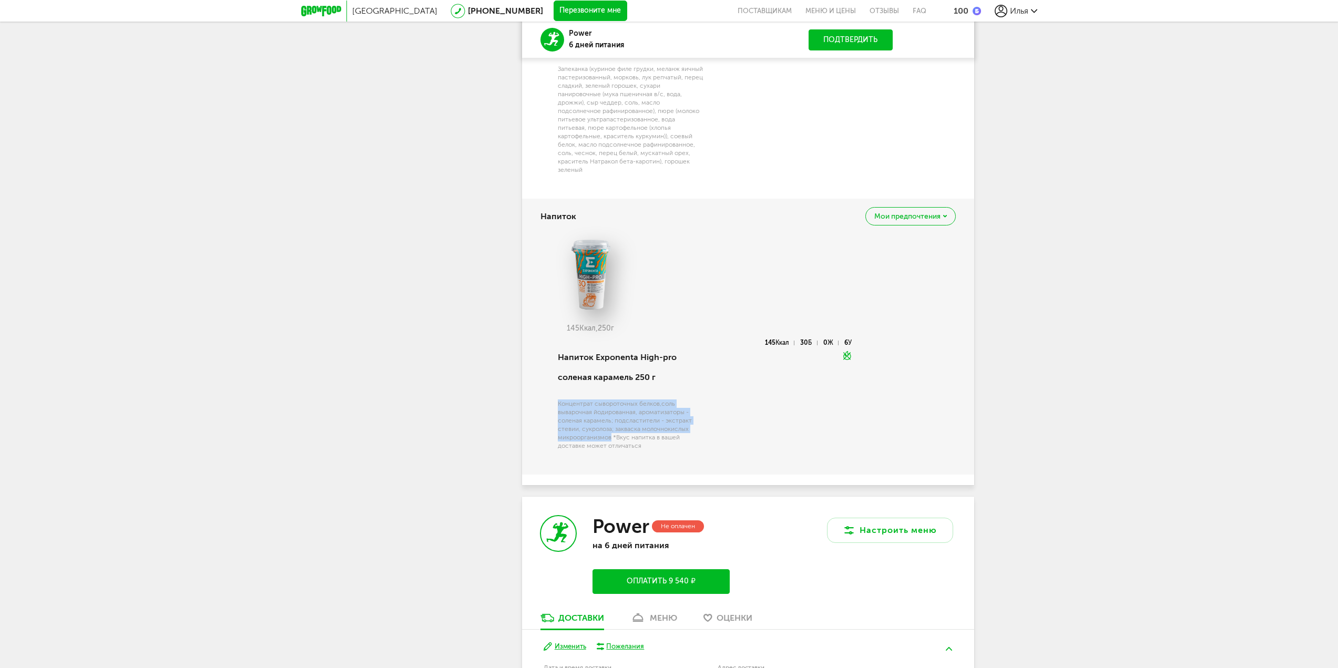
drag, startPoint x: 558, startPoint y: 382, endPoint x: 612, endPoint y: 418, distance: 64.7
click at [612, 418] on div "Концентрат сывороточных белков,соль выварочная йодированная, ароматизаторы - со…" at bounding box center [631, 424] width 146 height 50
drag, startPoint x: 611, startPoint y: 418, endPoint x: 561, endPoint y: 376, distance: 64.5
click at [561, 376] on div "Напиток Exponenta High-pro соленая карамель 250 г Концентрат сывороточных белко…" at bounding box center [629, 401] width 148 height 123
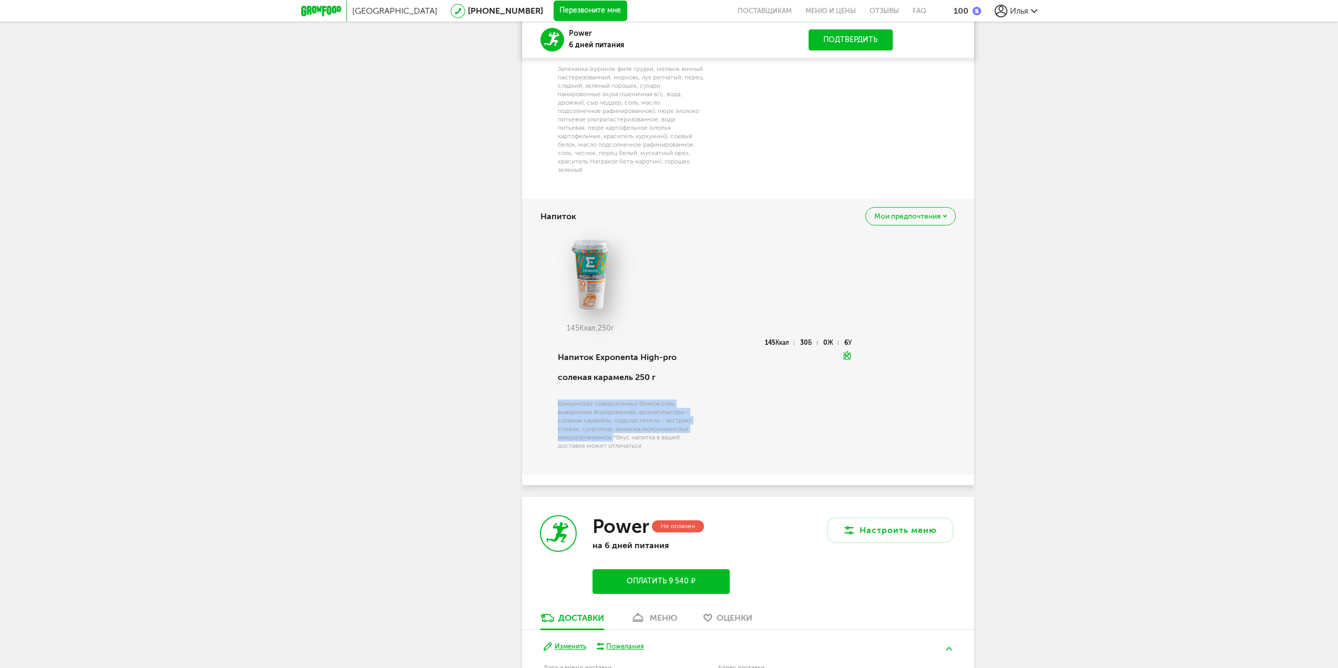
click at [561, 376] on div "Напиток Exponenta High-pro соленая карамель 250 г Концентрат сывороточных белко…" at bounding box center [629, 401] width 148 height 123
drag, startPoint x: 559, startPoint y: 383, endPoint x: 648, endPoint y: 430, distance: 101.1
click at [645, 431] on div "Напиток Exponenta High-pro соленая карамель 250 г Концентрат сывороточных белко…" at bounding box center [629, 401] width 148 height 123
click at [649, 430] on div "Напиток Exponenta High-pro соленая карамель 250 г Концентрат сывороточных белко…" at bounding box center [629, 401] width 148 height 123
click at [651, 427] on div "Концентрат сывороточных белков,соль выварочная йодированная, ароматизаторы - со…" at bounding box center [631, 424] width 146 height 50
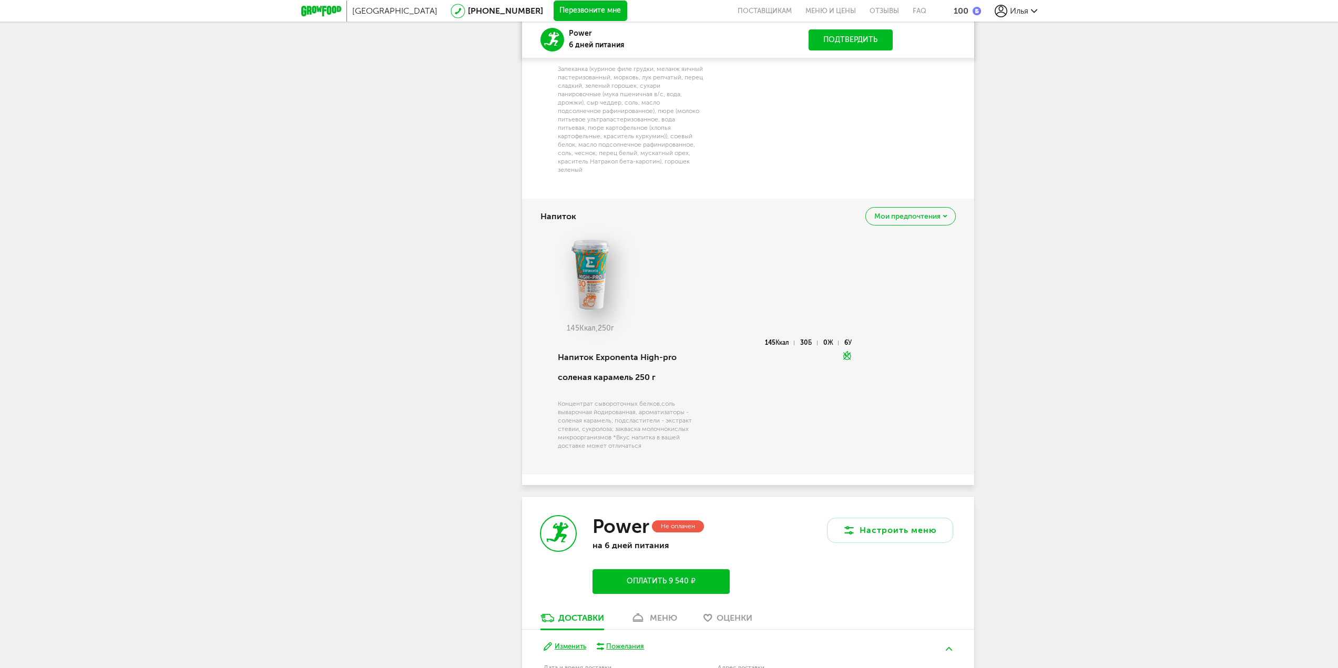
drag, startPoint x: 1171, startPoint y: 441, endPoint x: 1170, endPoint y: 425, distance: 16.3
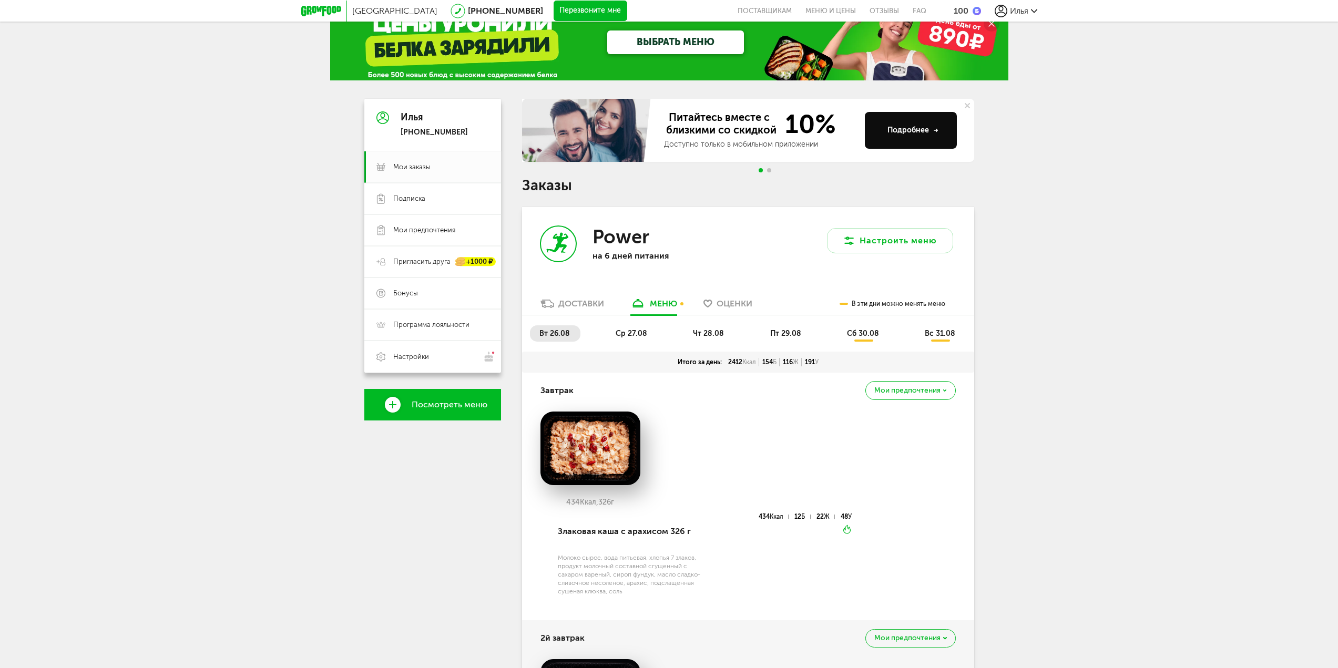
scroll to position [0, 0]
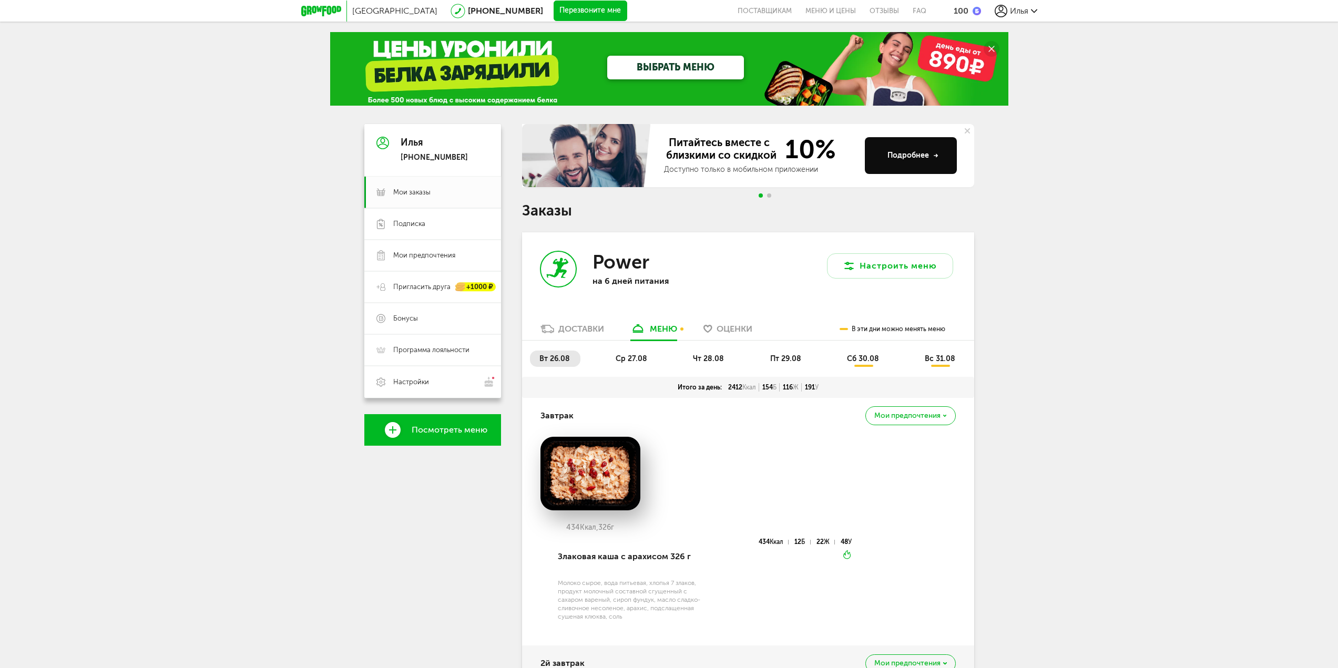
click at [632, 362] on span "ср 27.08" at bounding box center [631, 358] width 32 height 9
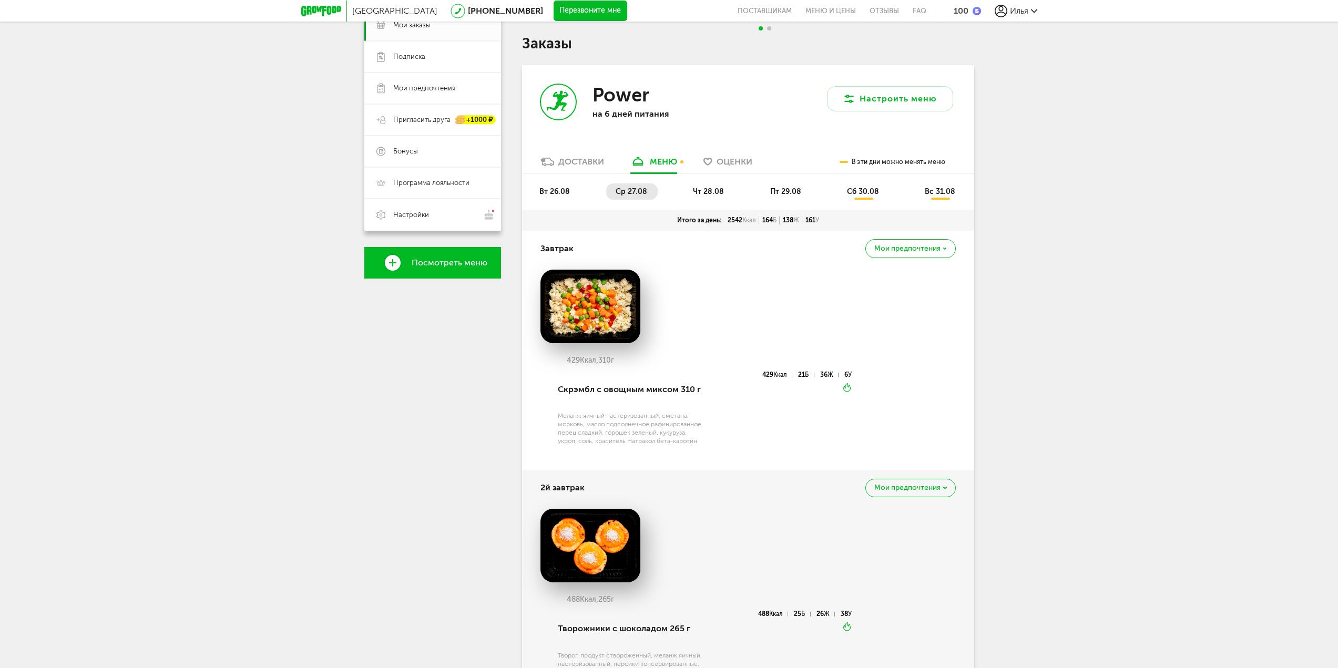
scroll to position [210, 0]
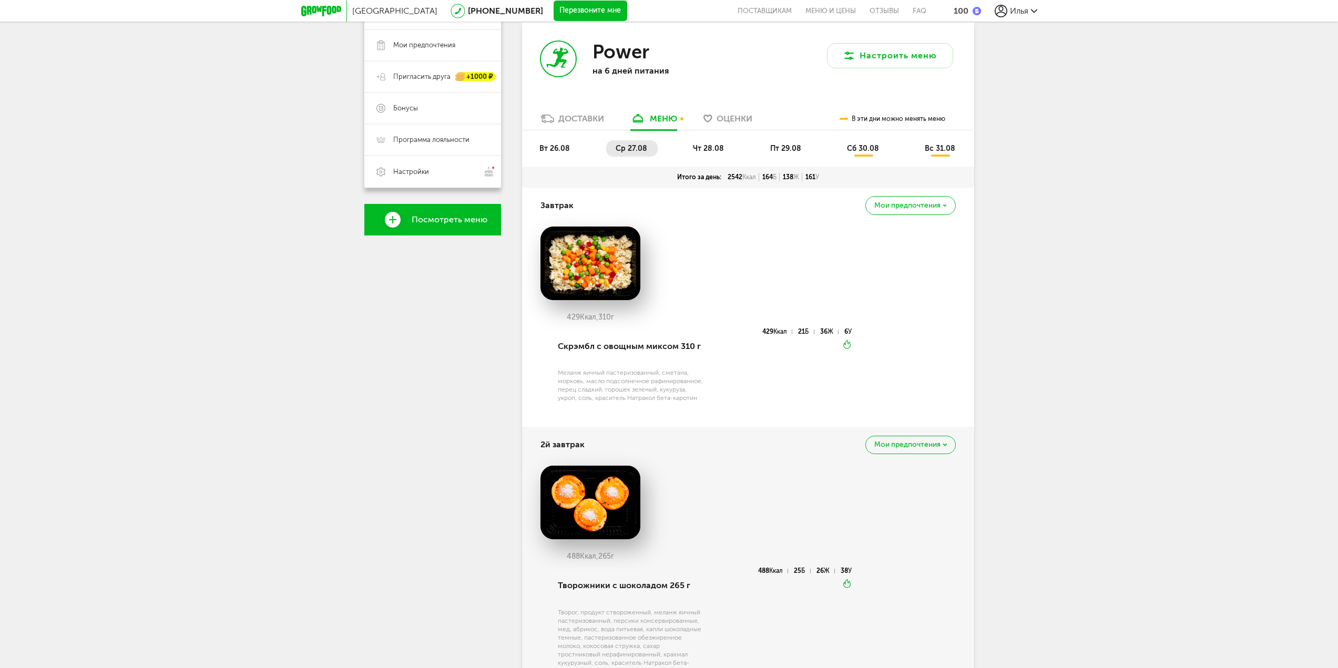
click at [727, 155] on li "чт 28.08" at bounding box center [708, 148] width 51 height 16
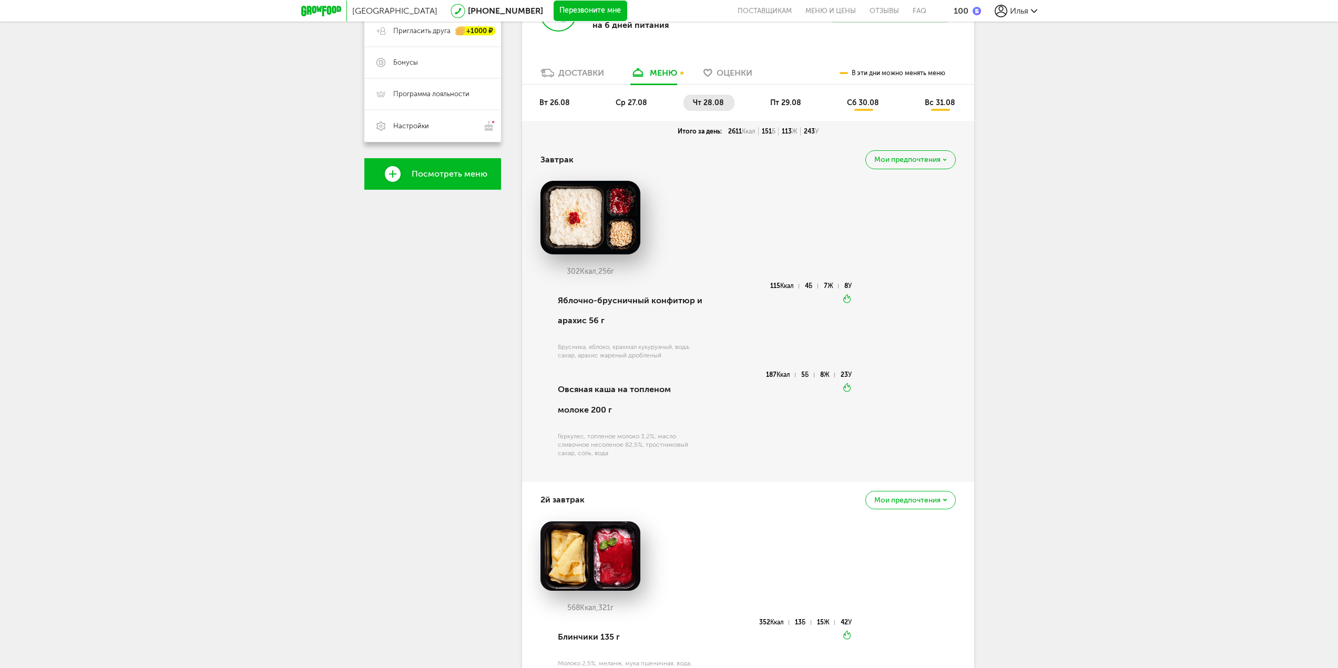
scroll to position [0, 0]
